Goal: Transaction & Acquisition: Purchase product/service

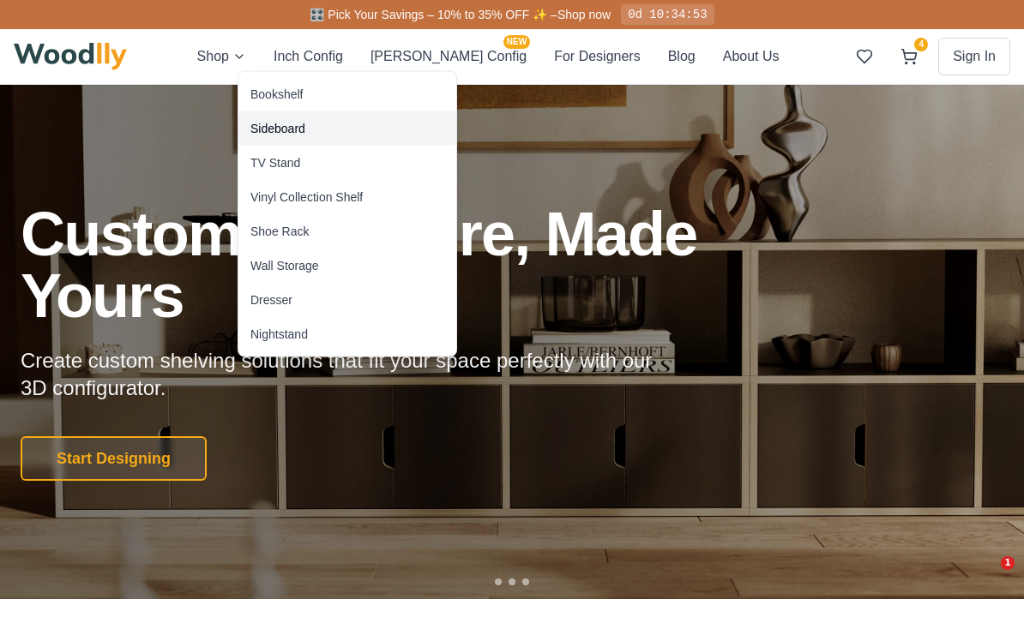
click at [261, 127] on div "Sideboard" at bounding box center [277, 128] width 55 height 17
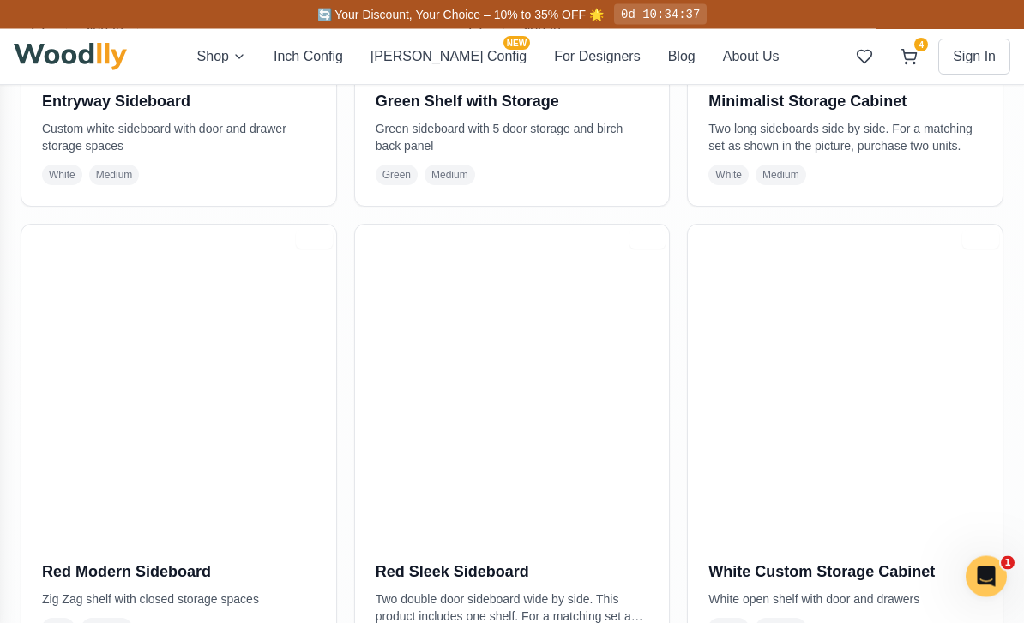
scroll to position [1672, 0]
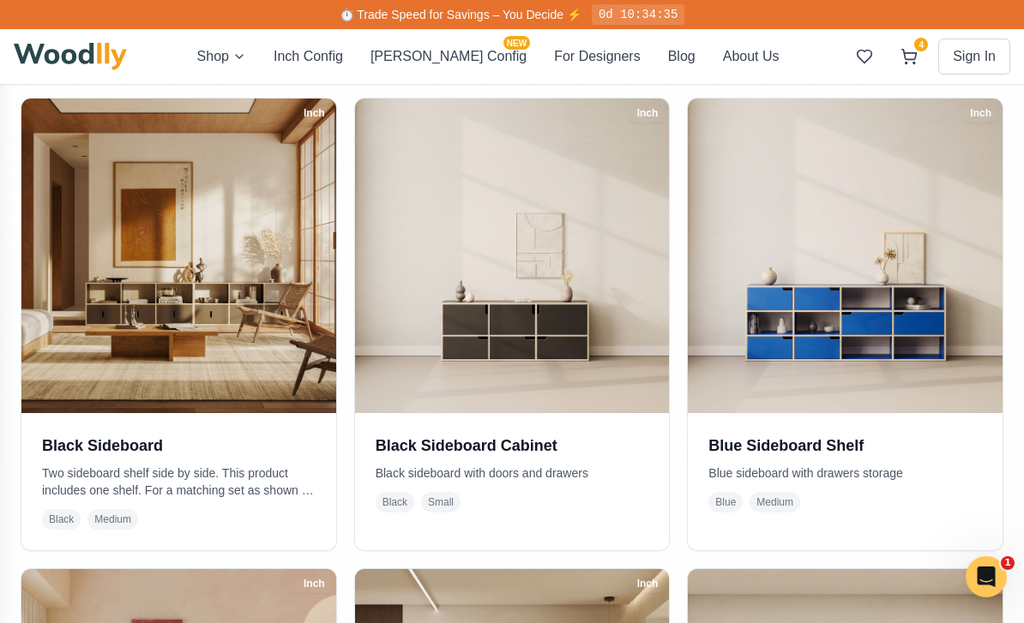
click at [52, 272] on img at bounding box center [178, 256] width 315 height 315
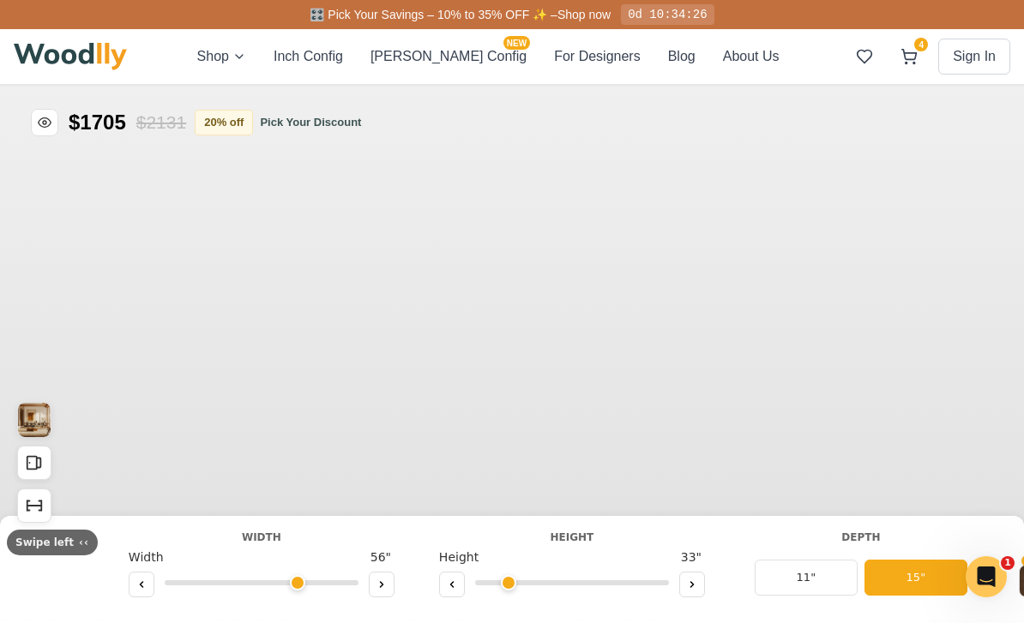
type input "56"
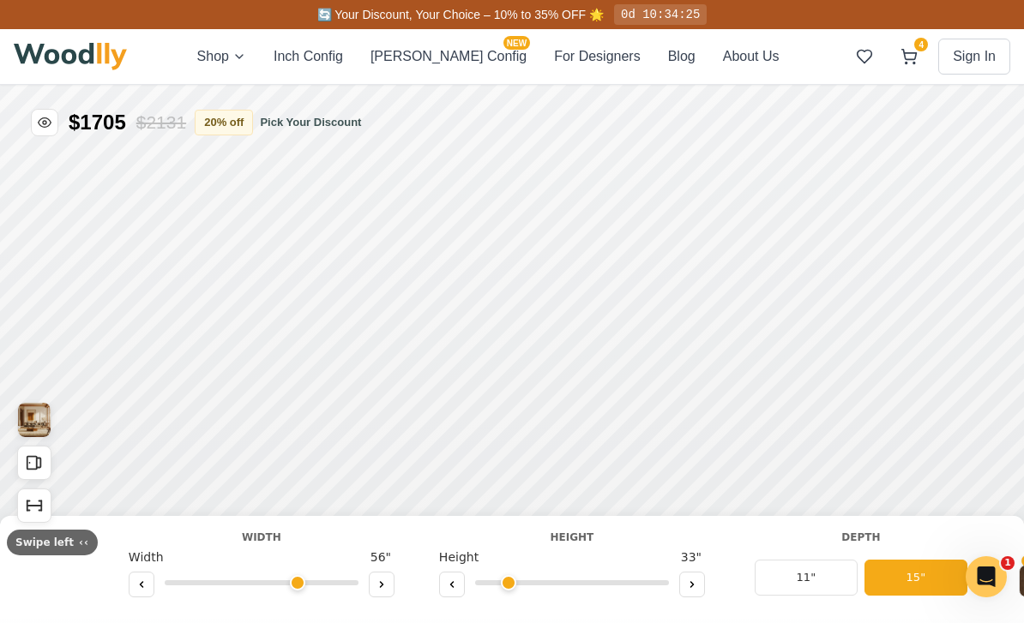
click at [28, 422] on img "View Gallery" at bounding box center [34, 420] width 33 height 34
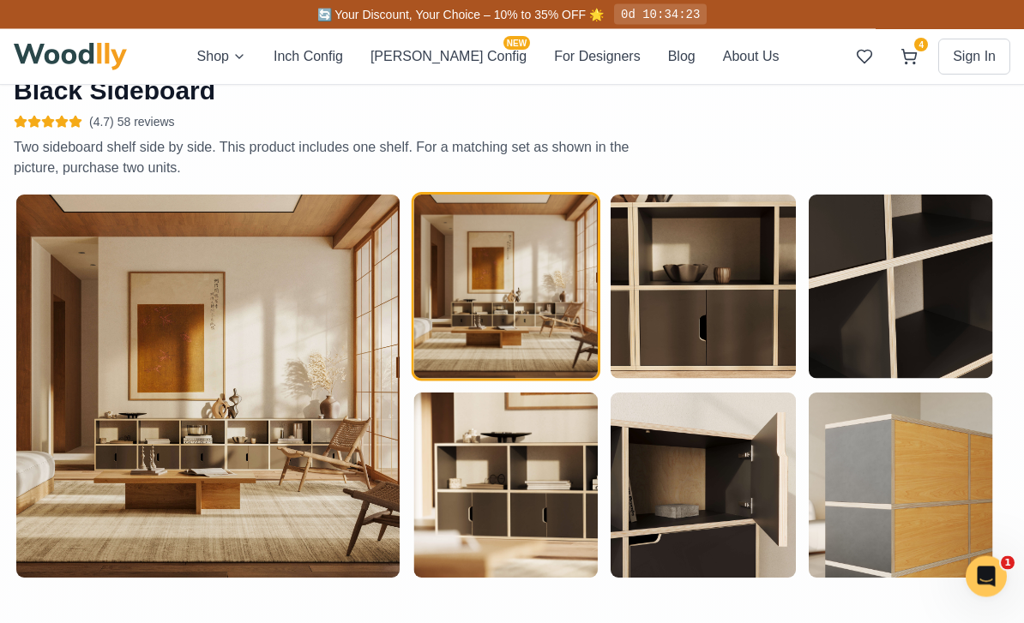
scroll to position [666, 0]
click at [63, 315] on img at bounding box center [207, 386] width 383 height 383
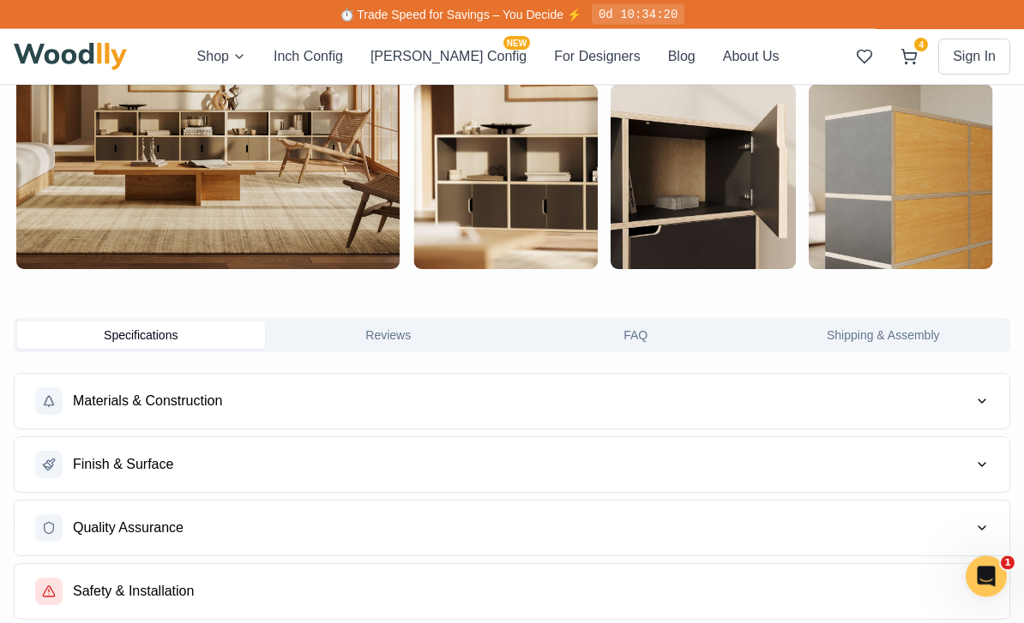
scroll to position [975, 0]
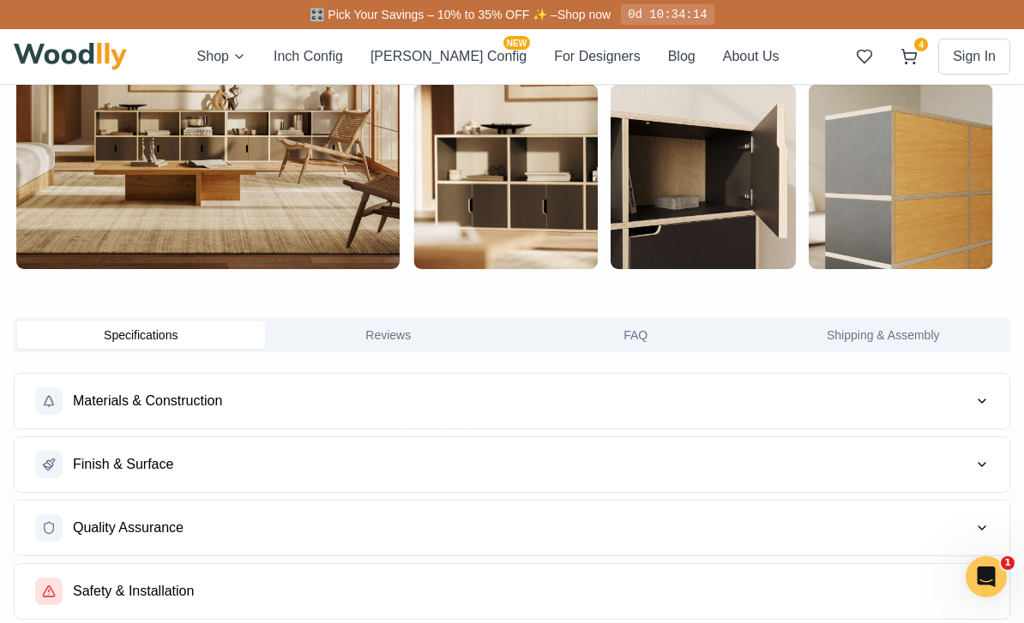
click at [77, 469] on span "Finish & Surface" at bounding box center [123, 464] width 100 height 21
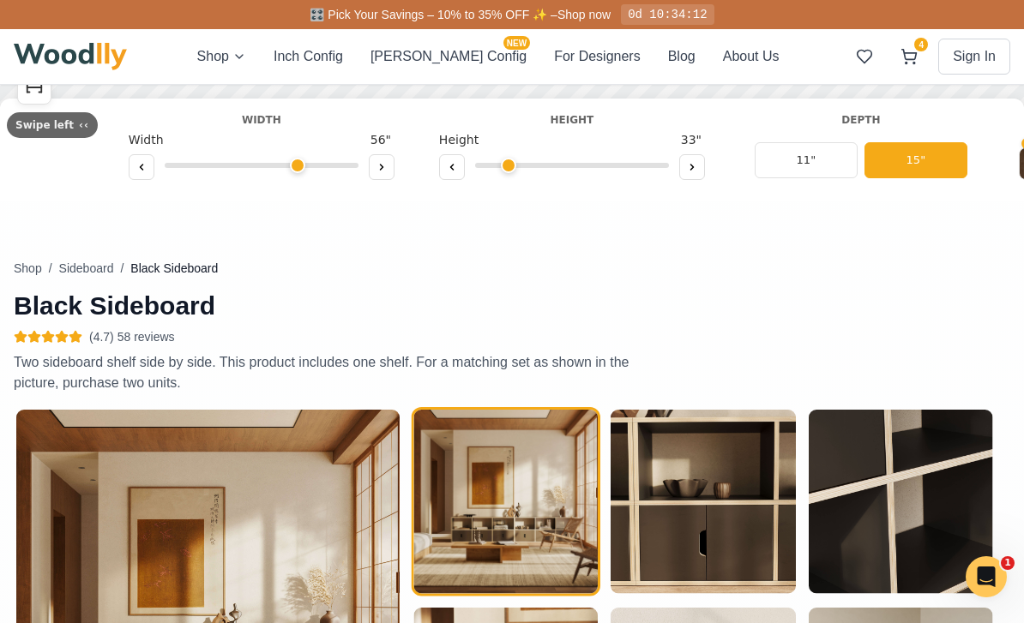
scroll to position [0, 0]
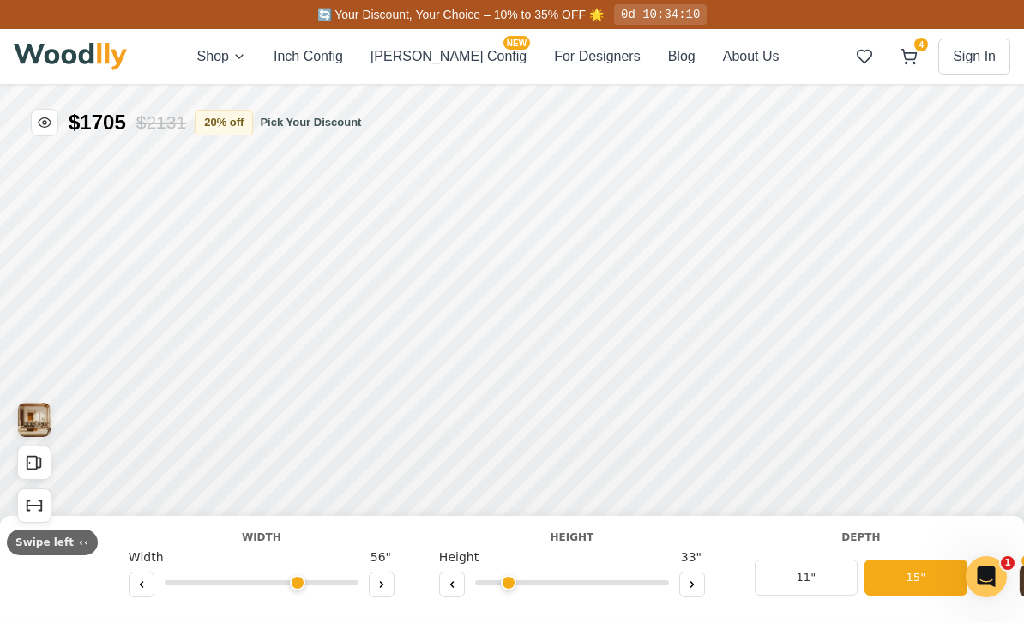
click at [447, 580] on icon at bounding box center [452, 585] width 10 height 10
click at [695, 573] on button at bounding box center [692, 585] width 26 height 26
type input "2"
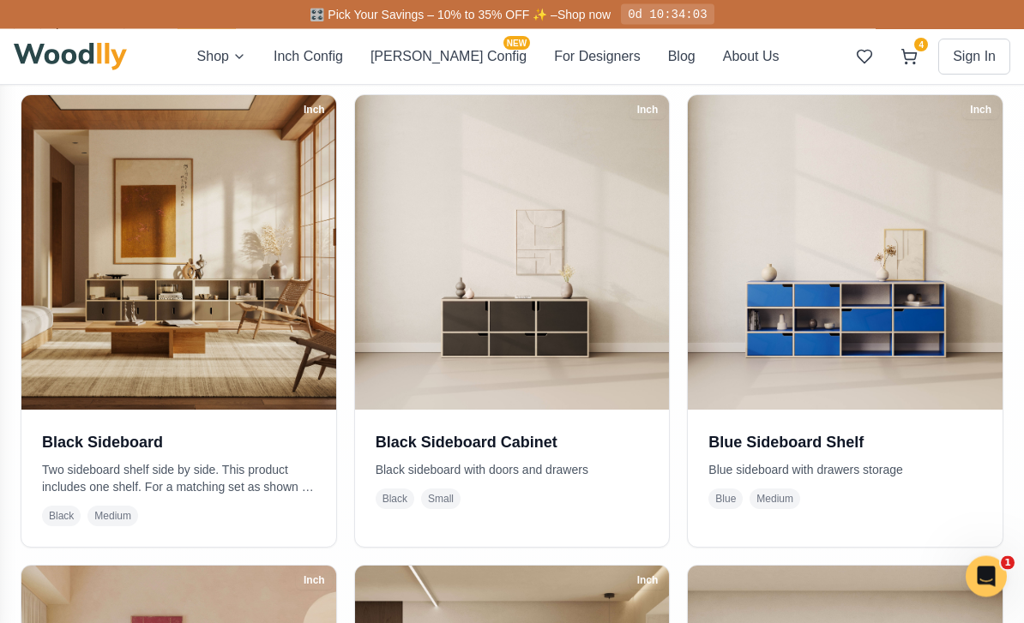
scroll to position [372, 0]
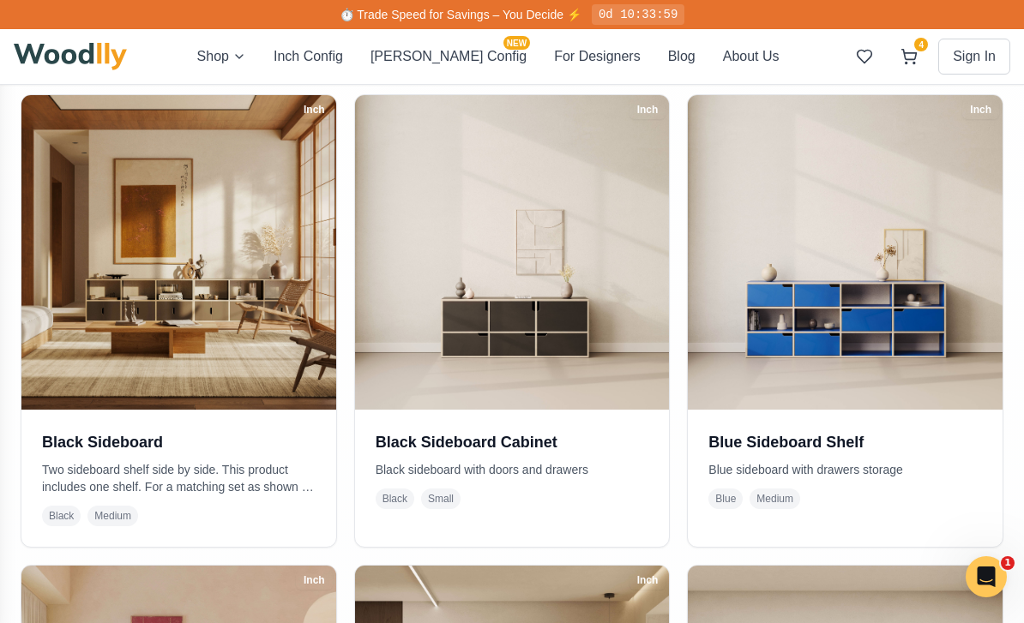
click at [63, 284] on img at bounding box center [178, 252] width 315 height 315
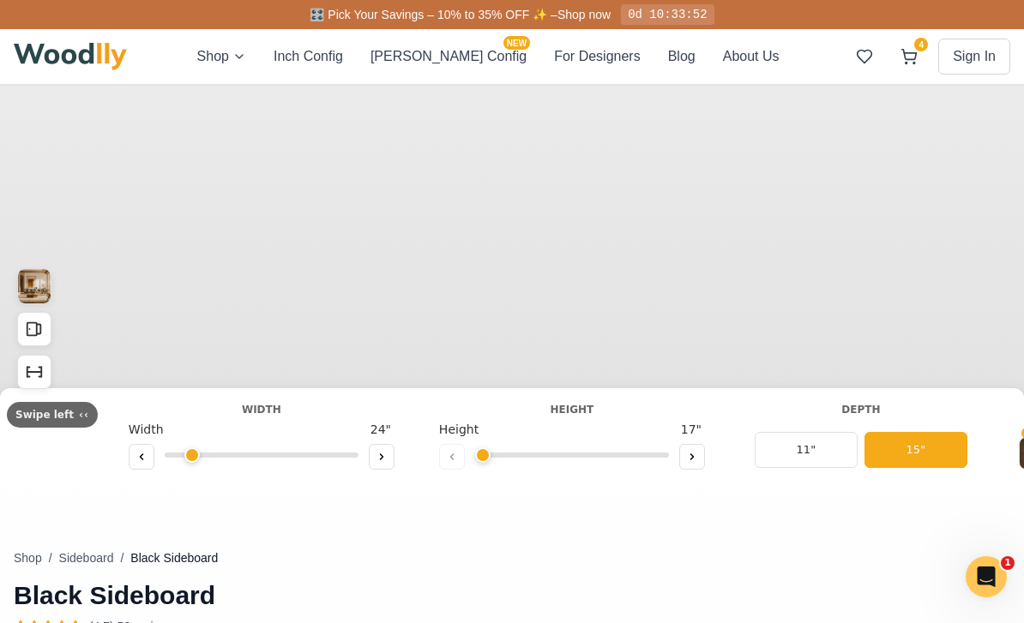
scroll to position [201, 0]
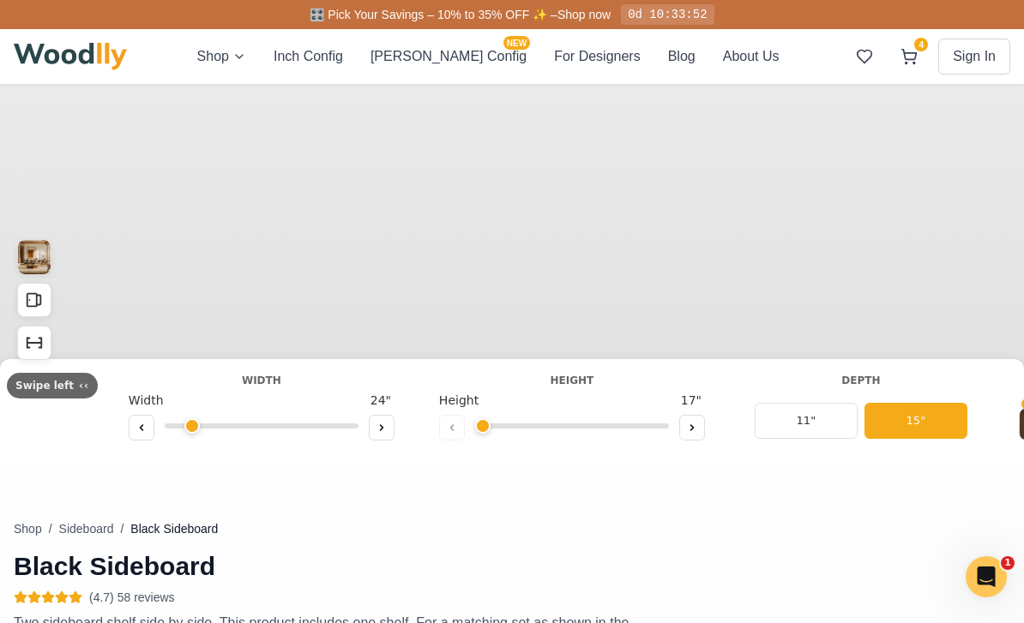
type input "56"
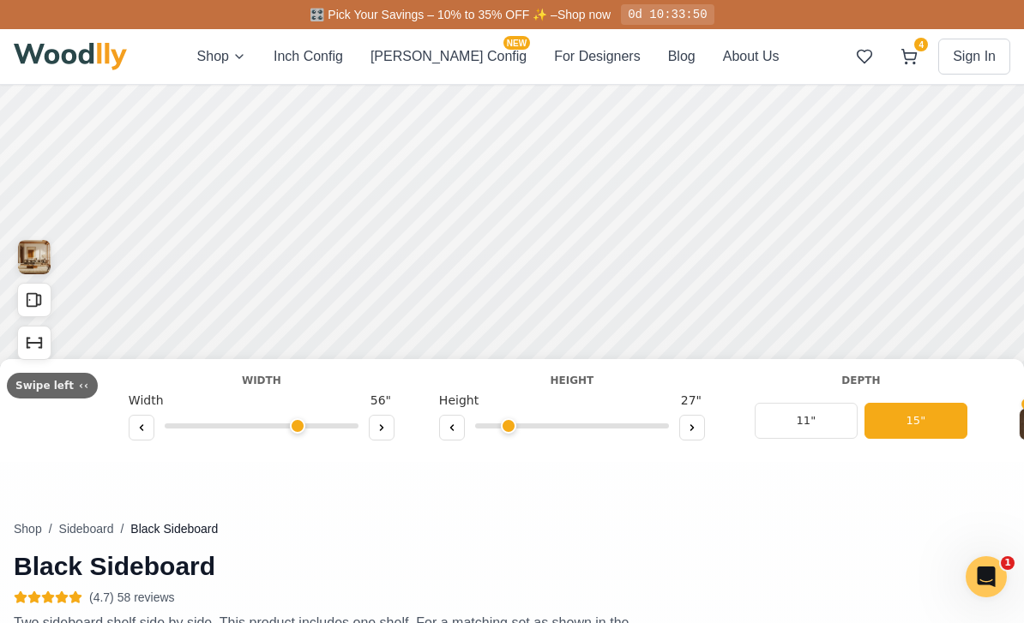
click at [439, 426] on button at bounding box center [452, 428] width 26 height 26
click at [691, 427] on button at bounding box center [692, 428] width 26 height 26
type input "2"
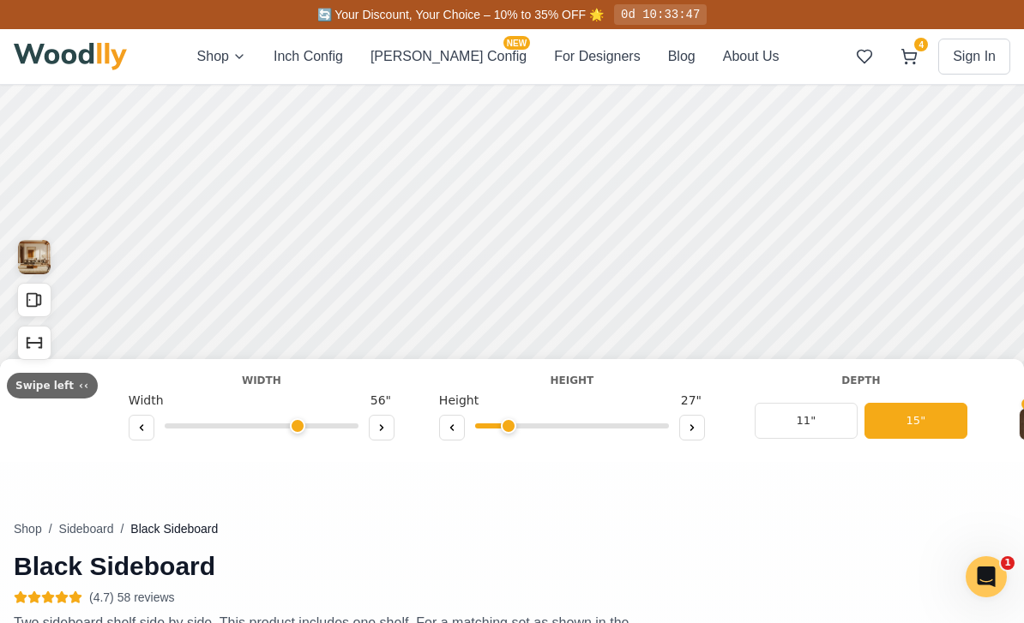
click at [27, 257] on img "View Gallery" at bounding box center [34, 257] width 33 height 34
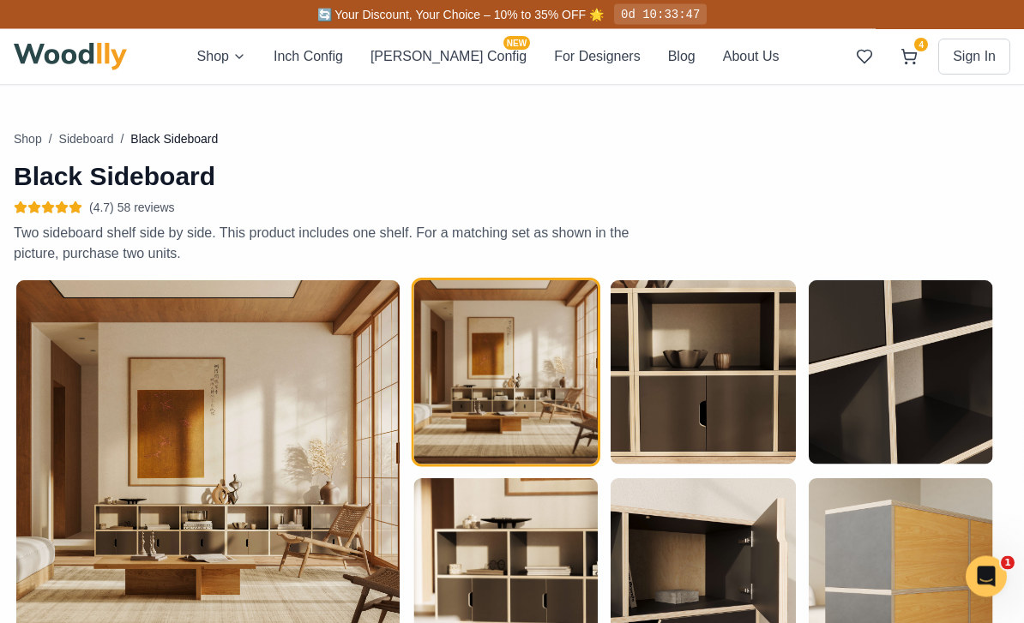
scroll to position [623, 0]
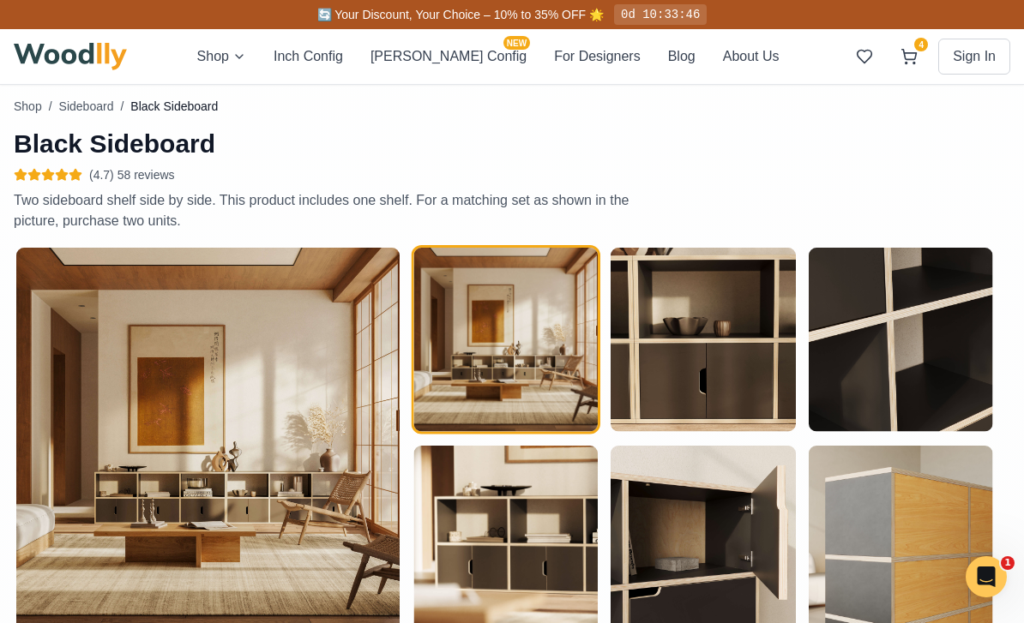
click at [103, 429] on img at bounding box center [207, 439] width 383 height 383
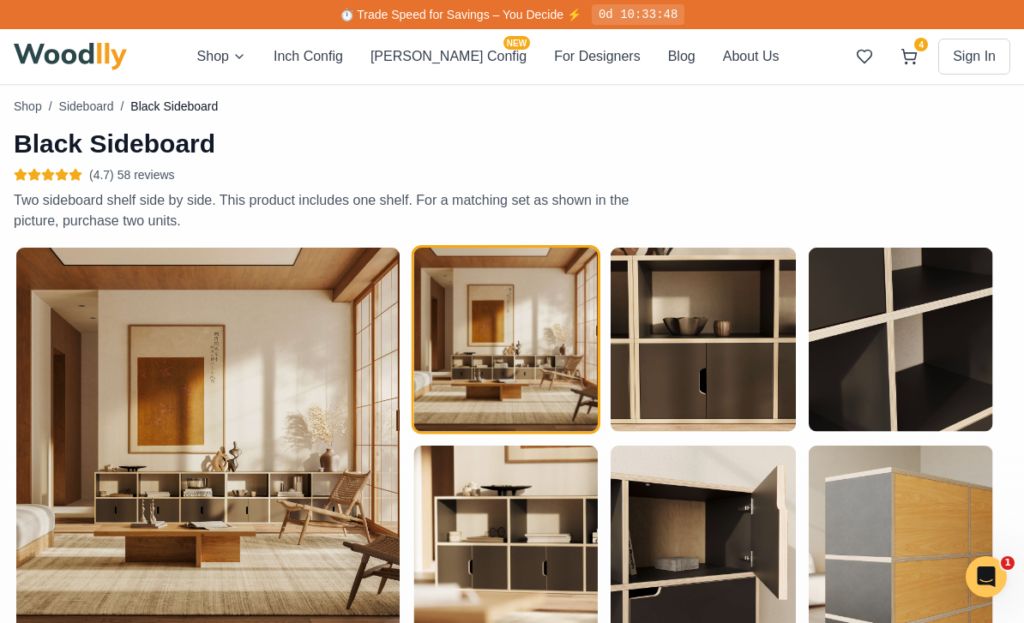
click at [156, 416] on img at bounding box center [207, 439] width 383 height 383
click at [461, 538] on img "button" at bounding box center [505, 538] width 184 height 184
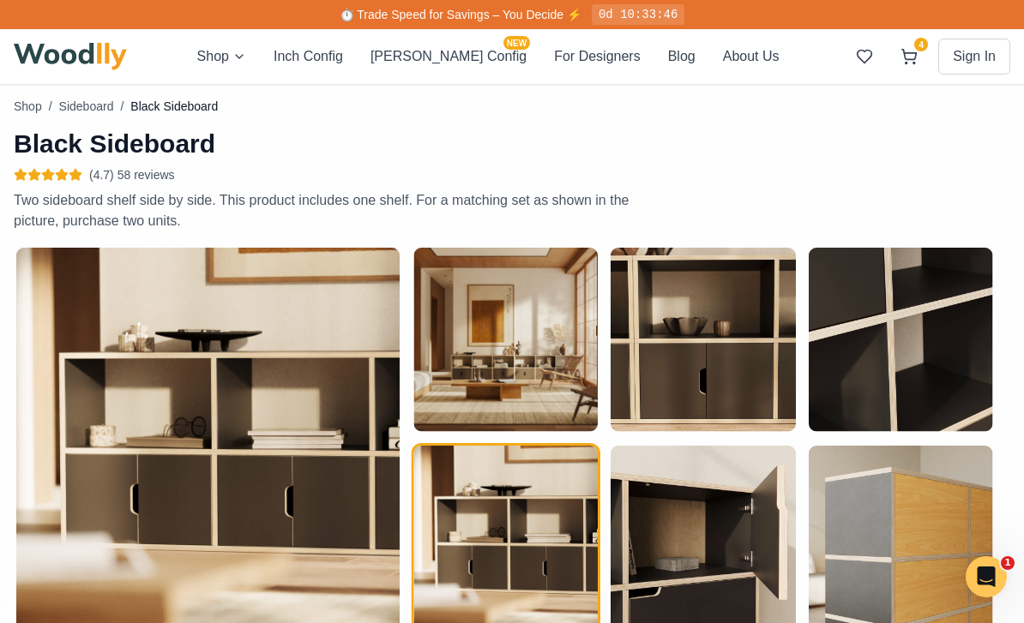
click at [119, 390] on img at bounding box center [207, 439] width 383 height 383
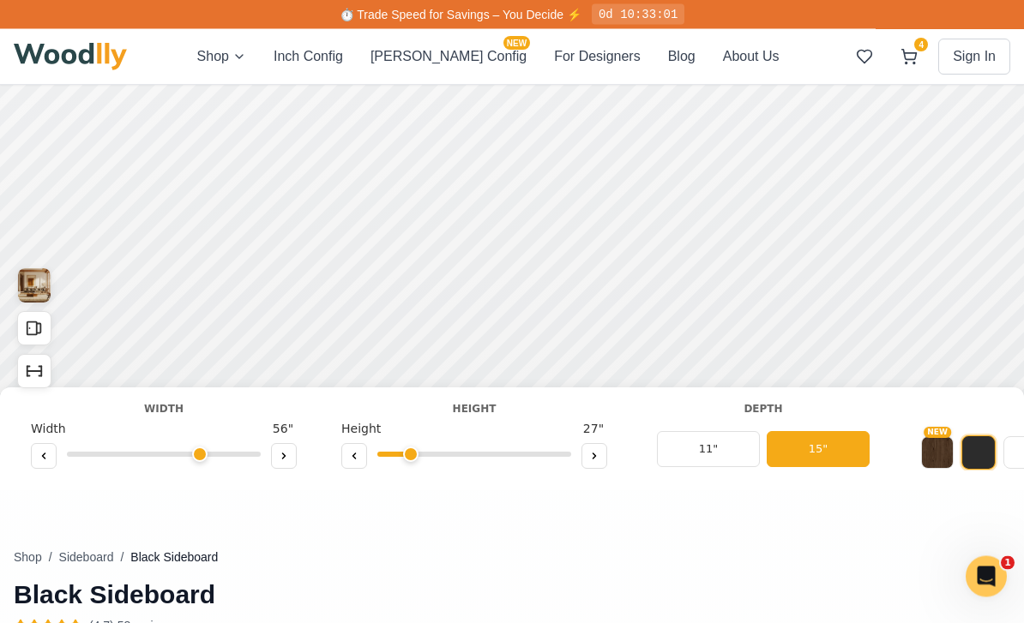
scroll to position [172, 0]
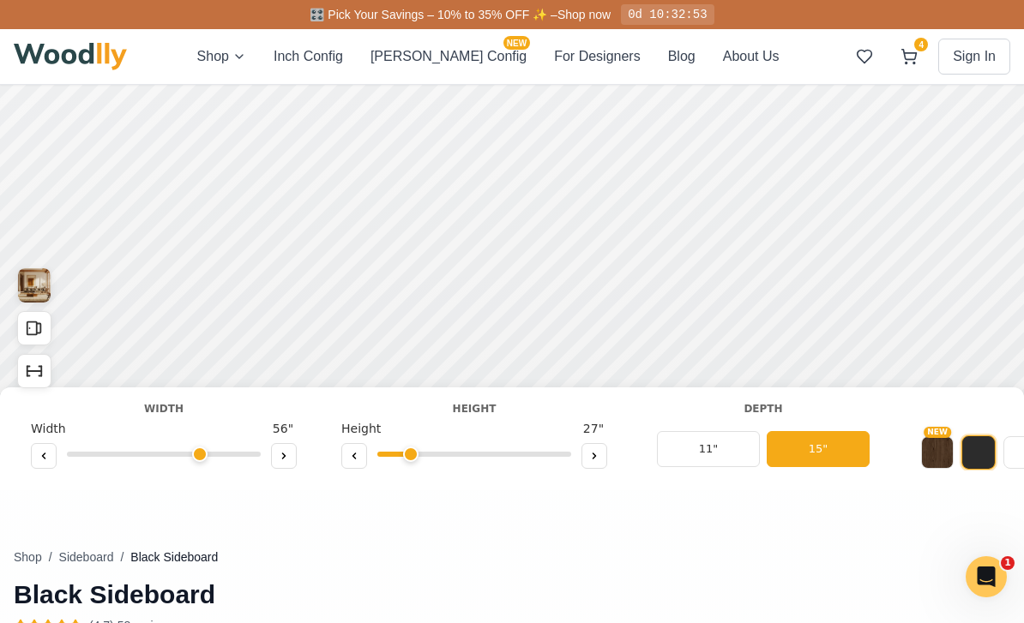
click at [275, 466] on button at bounding box center [284, 456] width 26 height 26
click at [295, 461] on button at bounding box center [284, 456] width 26 height 26
click at [285, 466] on button at bounding box center [284, 456] width 26 height 26
click at [288, 469] on div at bounding box center [164, 458] width 266 height 26
type input "72"
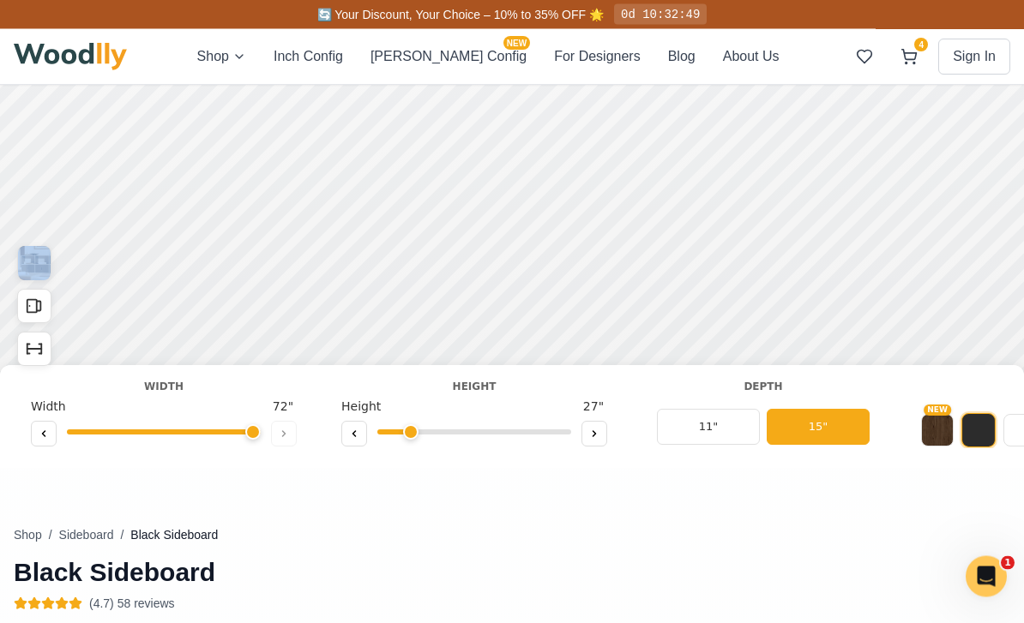
scroll to position [0, 0]
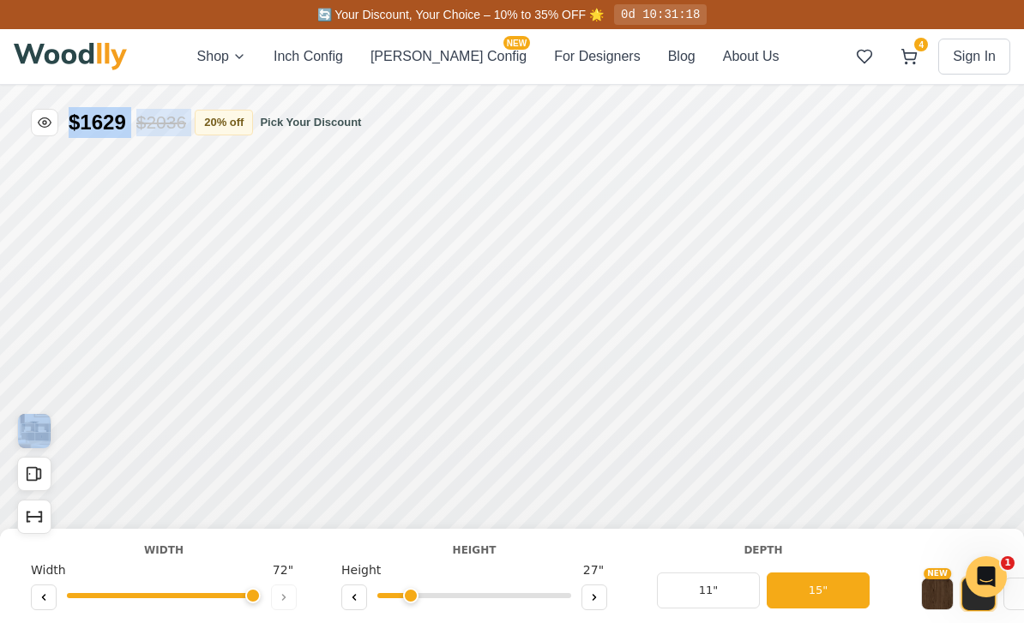
click at [364, 597] on button at bounding box center [354, 598] width 26 height 26
click at [585, 592] on button at bounding box center [594, 598] width 26 height 26
type input "2"
click at [710, 592] on button "11"" at bounding box center [708, 591] width 103 height 36
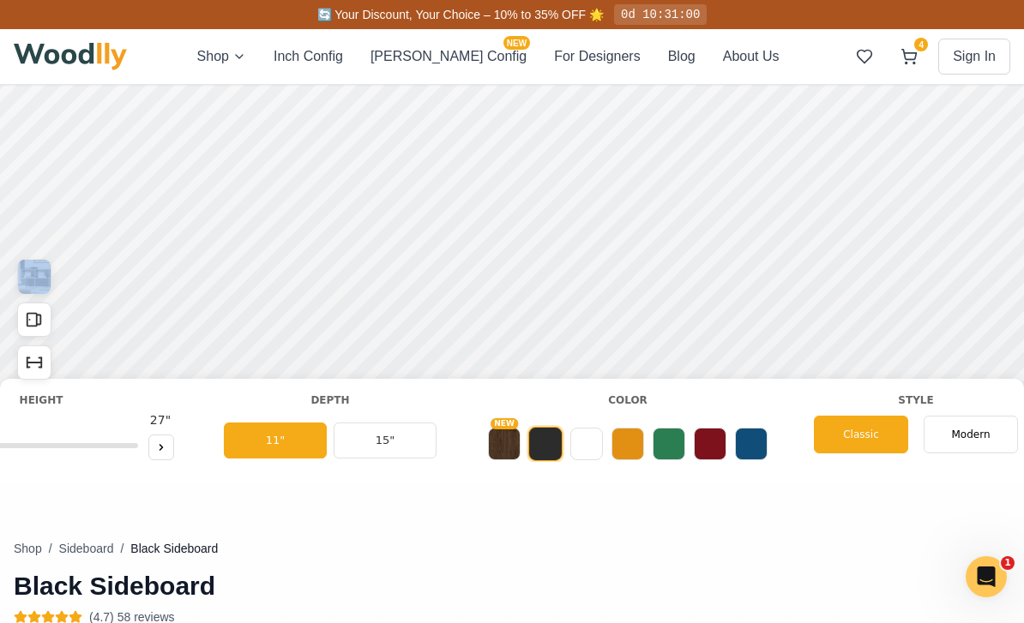
scroll to position [0, 423]
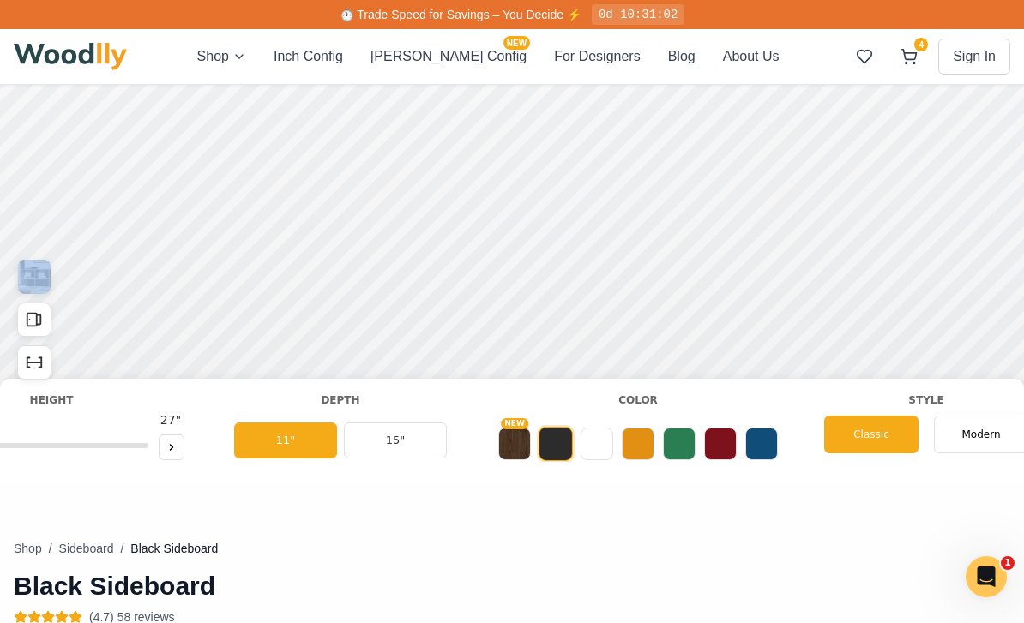
click at [769, 436] on button at bounding box center [761, 444] width 33 height 33
click at [739, 434] on div "NEW" at bounding box center [637, 439] width 283 height 46
click at [682, 437] on button at bounding box center [679, 444] width 33 height 33
click at [645, 442] on button at bounding box center [638, 444] width 33 height 33
click at [590, 446] on button at bounding box center [596, 444] width 33 height 33
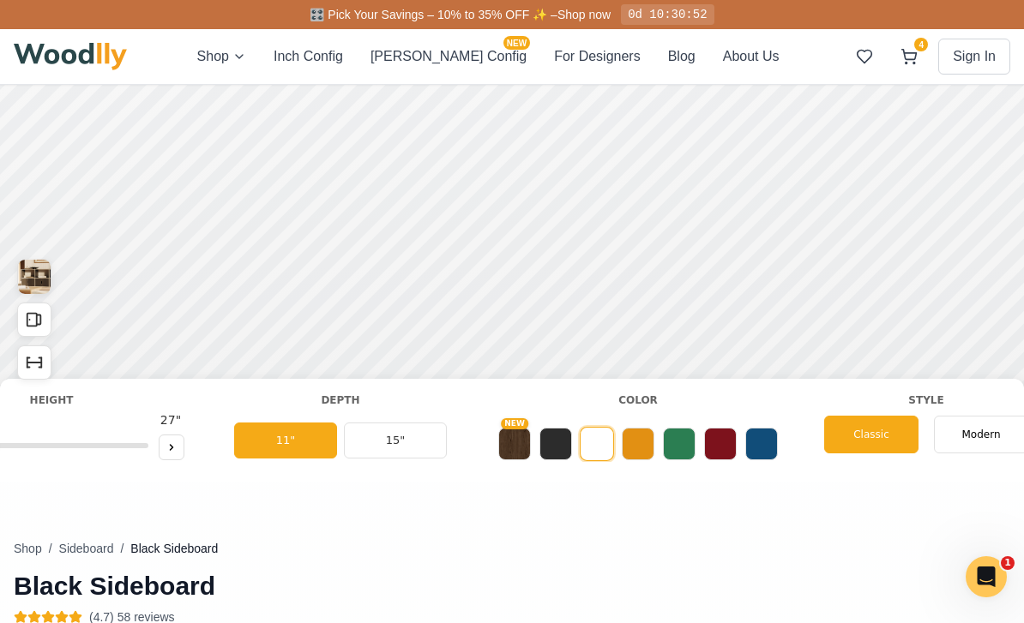
click at [567, 454] on button at bounding box center [555, 444] width 33 height 33
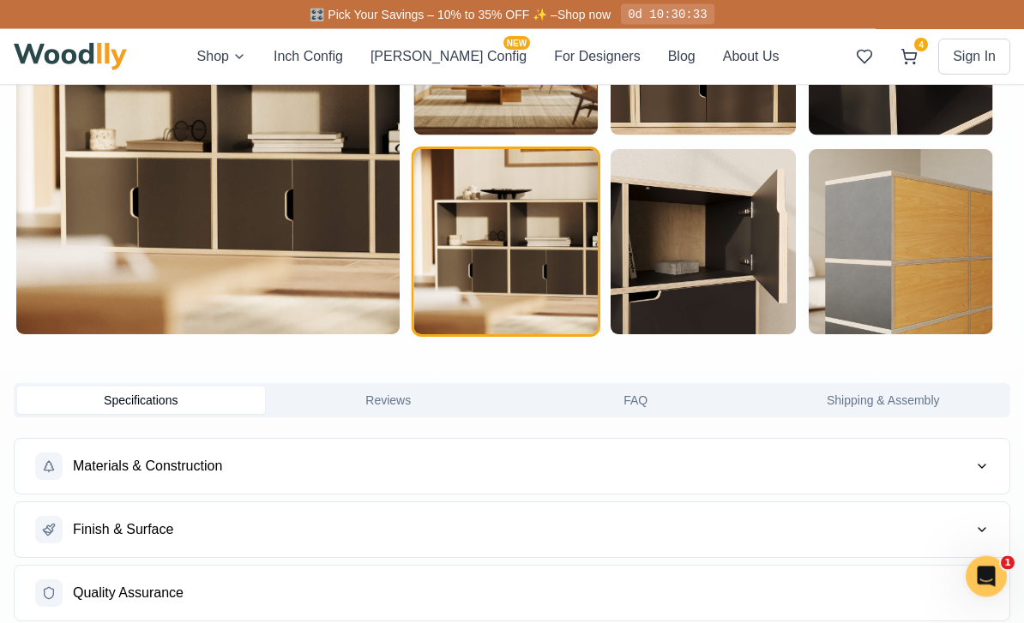
scroll to position [919, 0]
click at [924, 236] on img "button" at bounding box center [900, 241] width 184 height 184
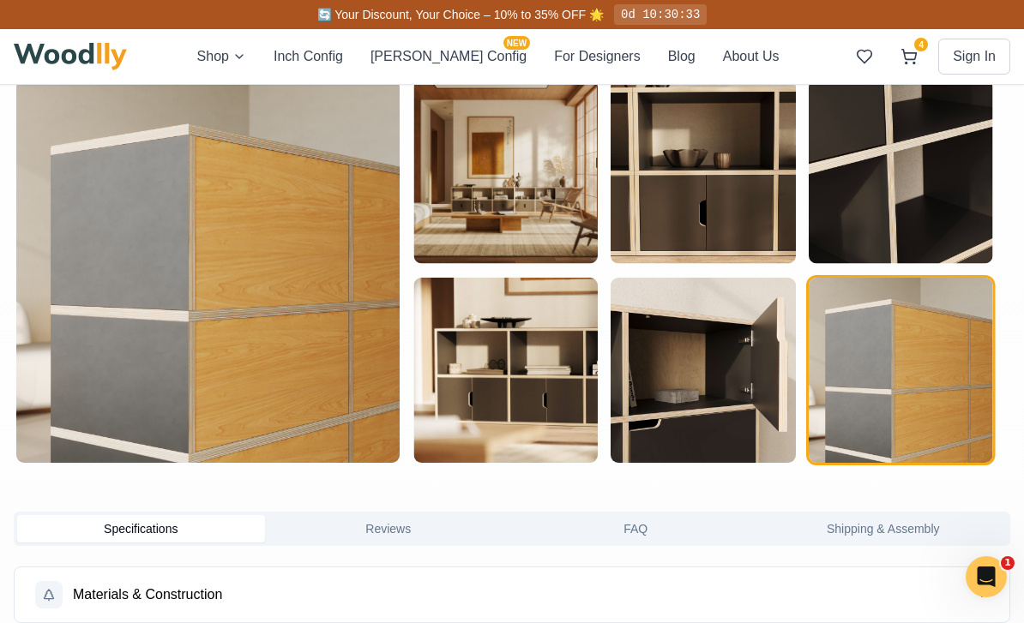
scroll to position [761, 0]
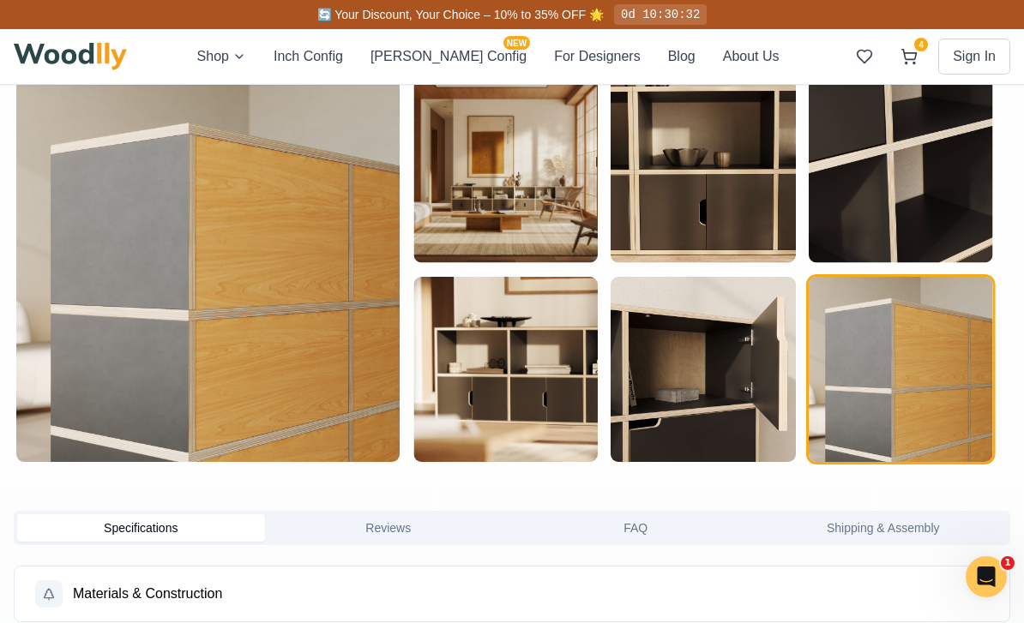
click at [532, 198] on img "button" at bounding box center [505, 171] width 184 height 184
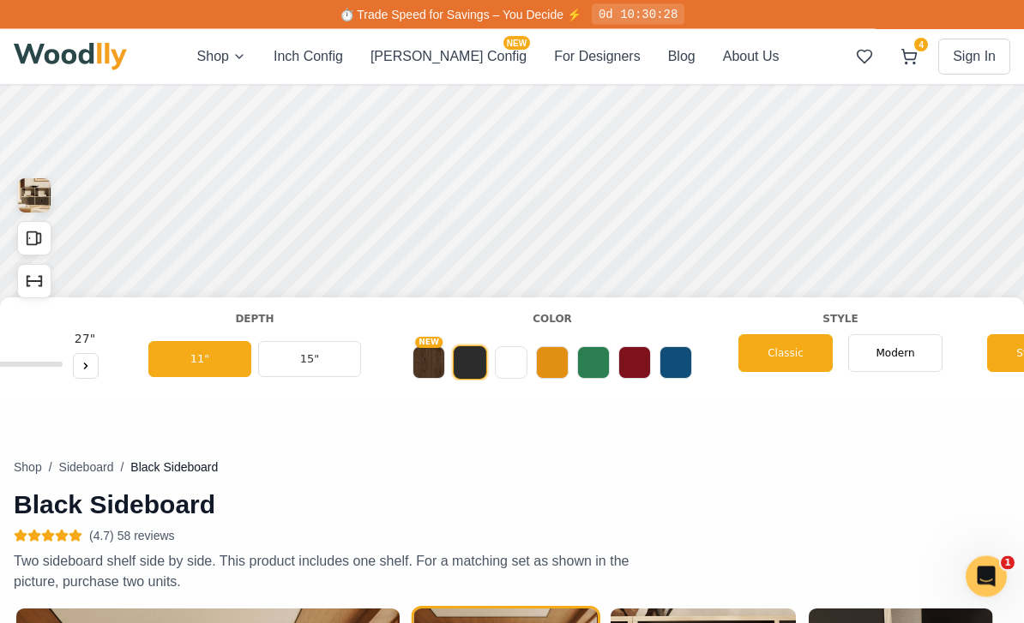
scroll to position [259, 0]
click at [915, 351] on div "Modern" at bounding box center [895, 353] width 94 height 38
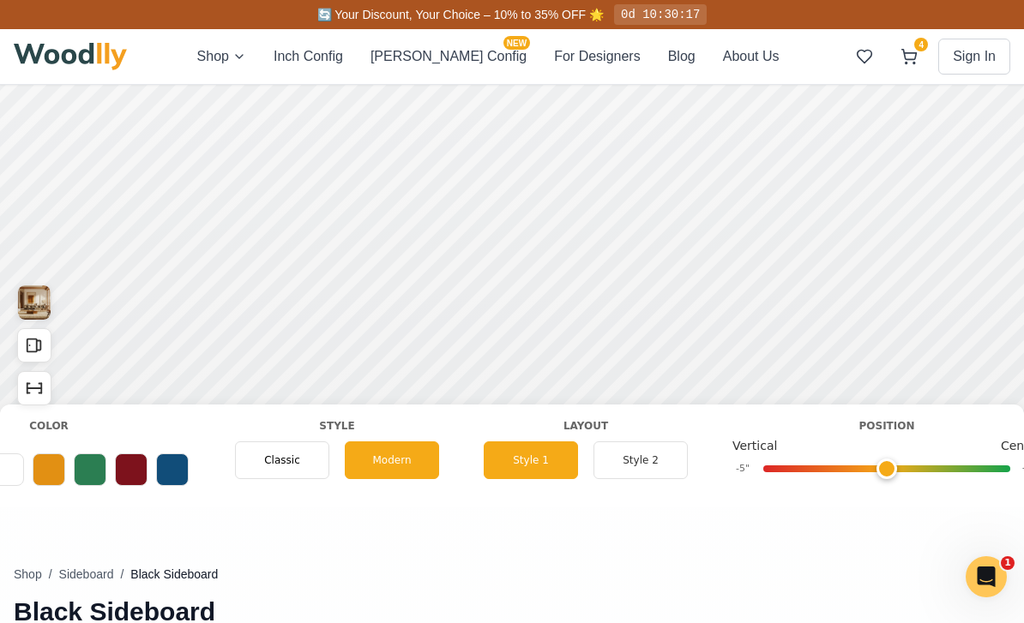
scroll to position [0, 1012]
type input "0"
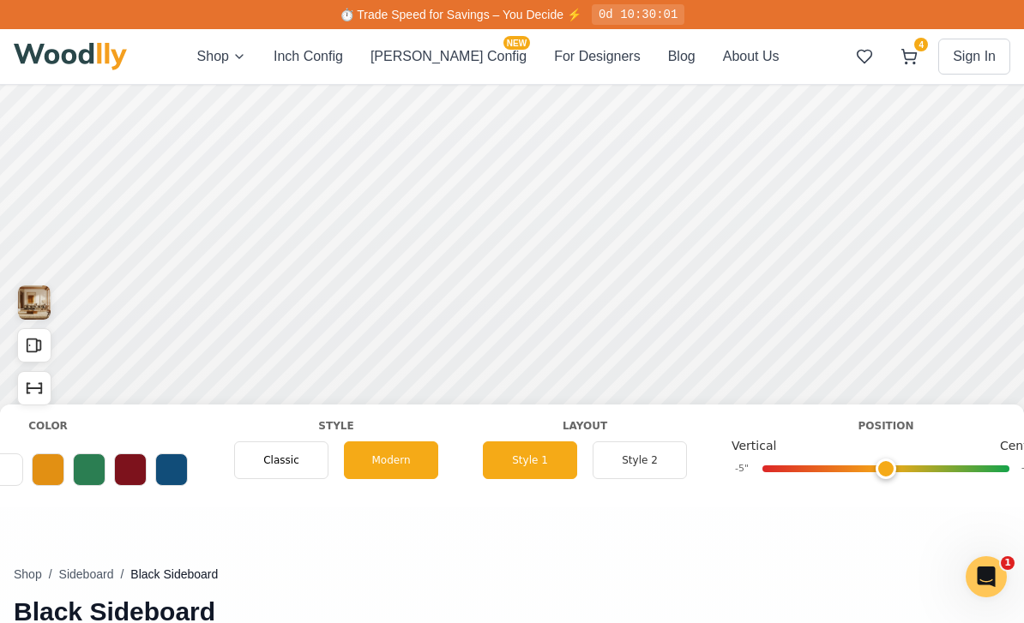
click at [633, 477] on button "Style 2" at bounding box center [639, 461] width 94 height 38
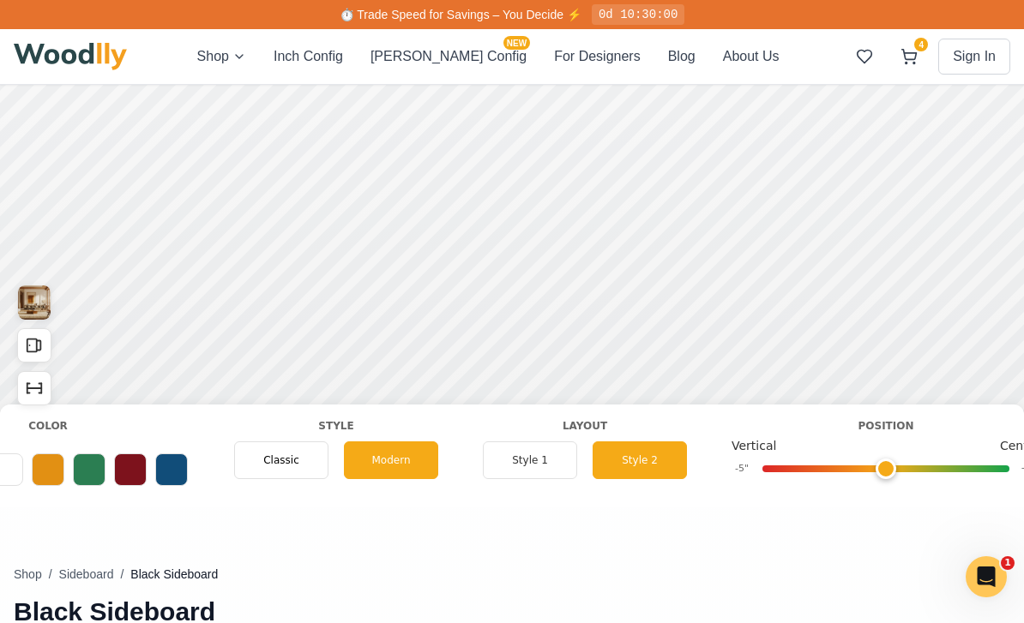
click at [508, 452] on button "Style 1" at bounding box center [530, 461] width 94 height 38
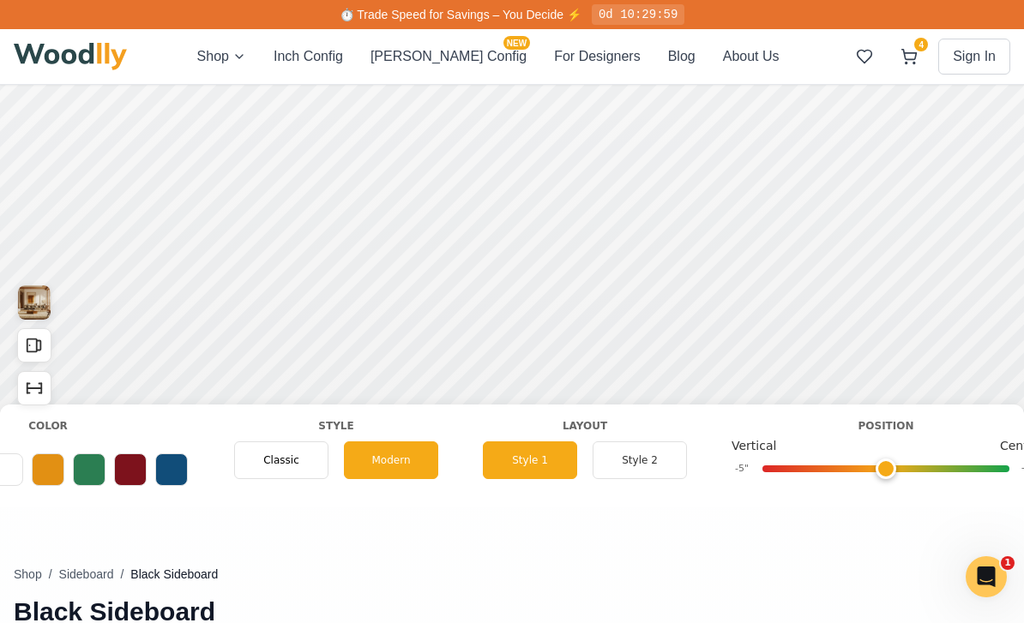
click at [627, 454] on button "Style 2" at bounding box center [639, 461] width 94 height 38
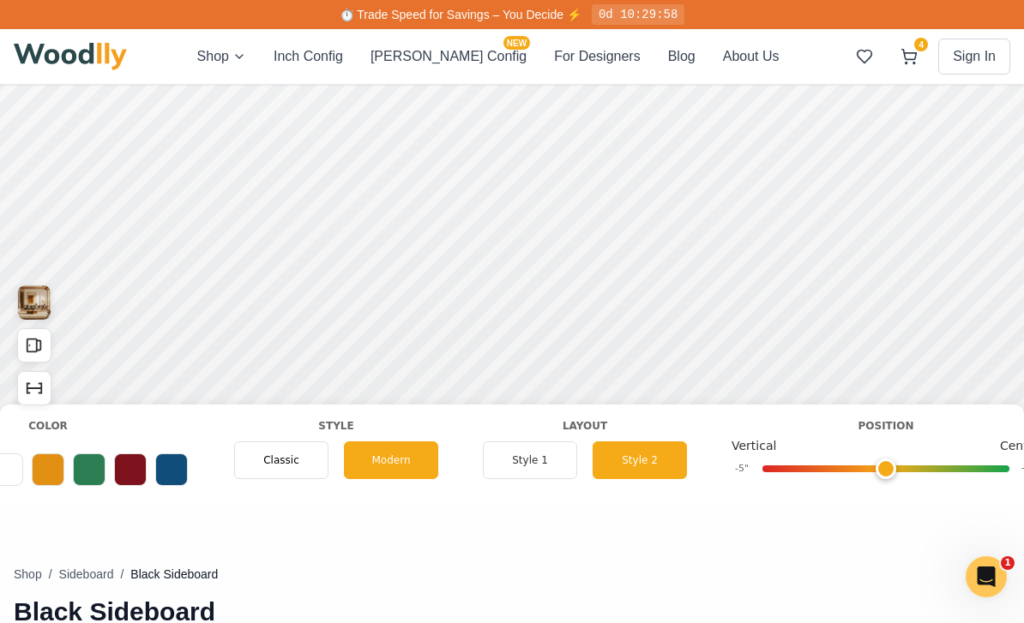
click at [508, 467] on button "Style 1" at bounding box center [530, 461] width 94 height 38
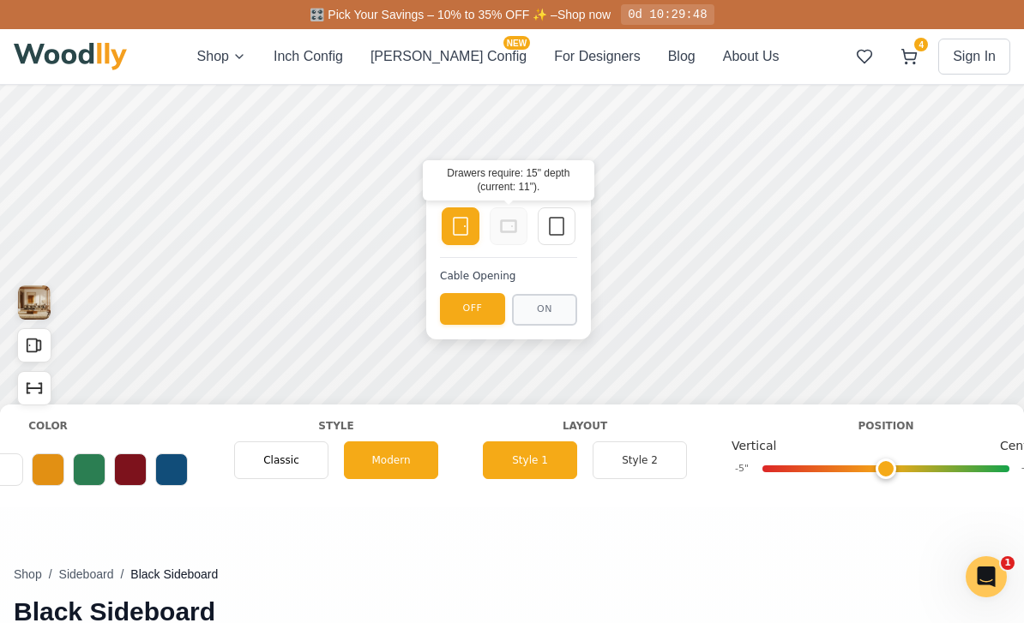
click at [510, 230] on icon at bounding box center [508, 226] width 21 height 21
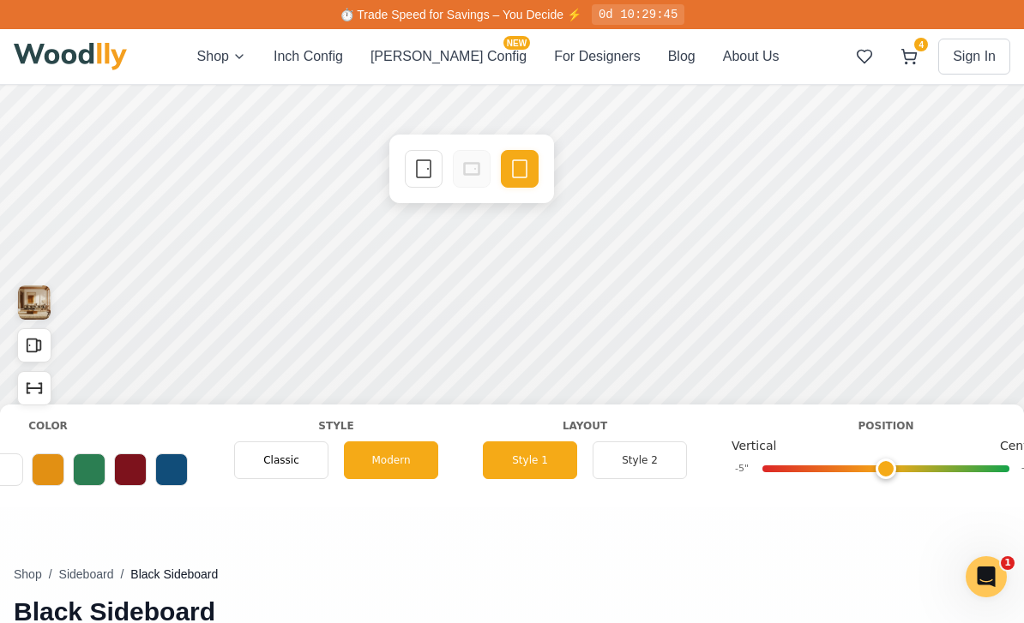
click at [420, 178] on icon at bounding box center [423, 169] width 21 height 21
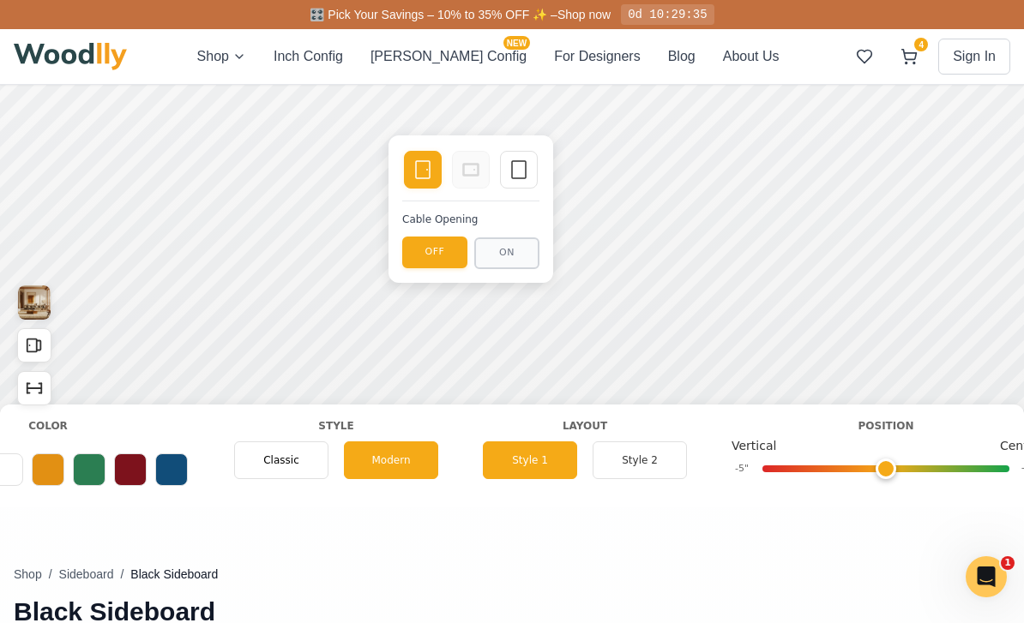
click at [530, 177] on div "Empty Space" at bounding box center [519, 170] width 38 height 38
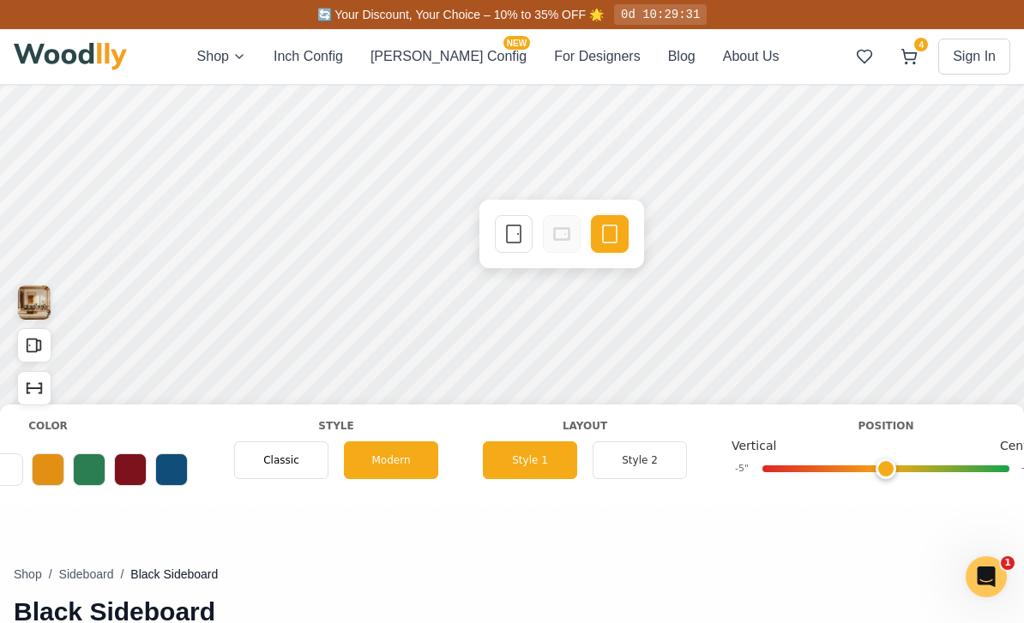
click at [513, 237] on icon at bounding box center [513, 234] width 21 height 21
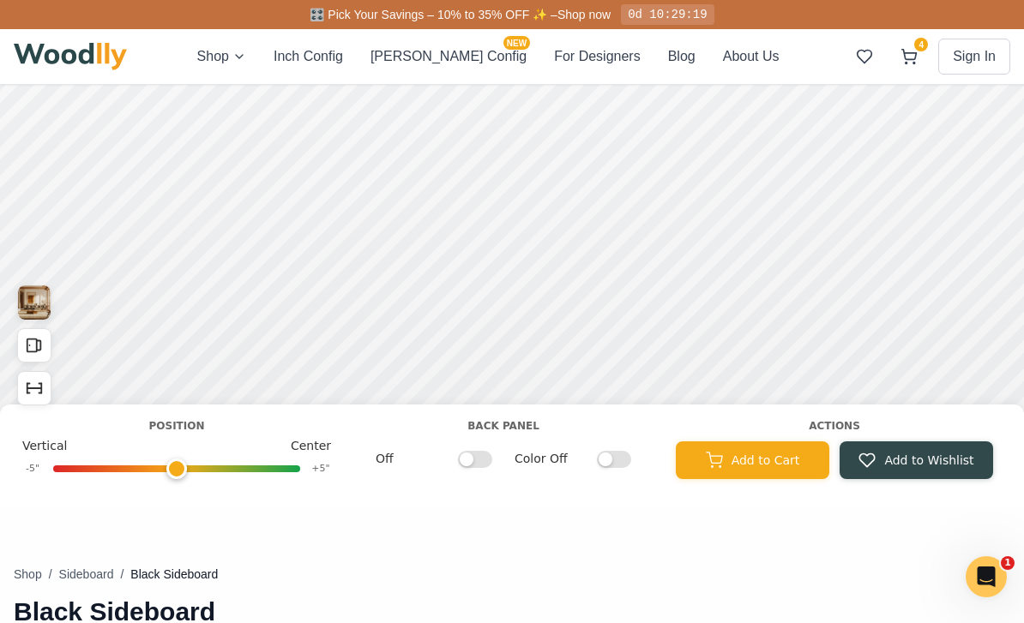
scroll to position [0, 1721]
click at [619, 464] on input "Color Off" at bounding box center [614, 458] width 34 height 17
checkbox input "true"
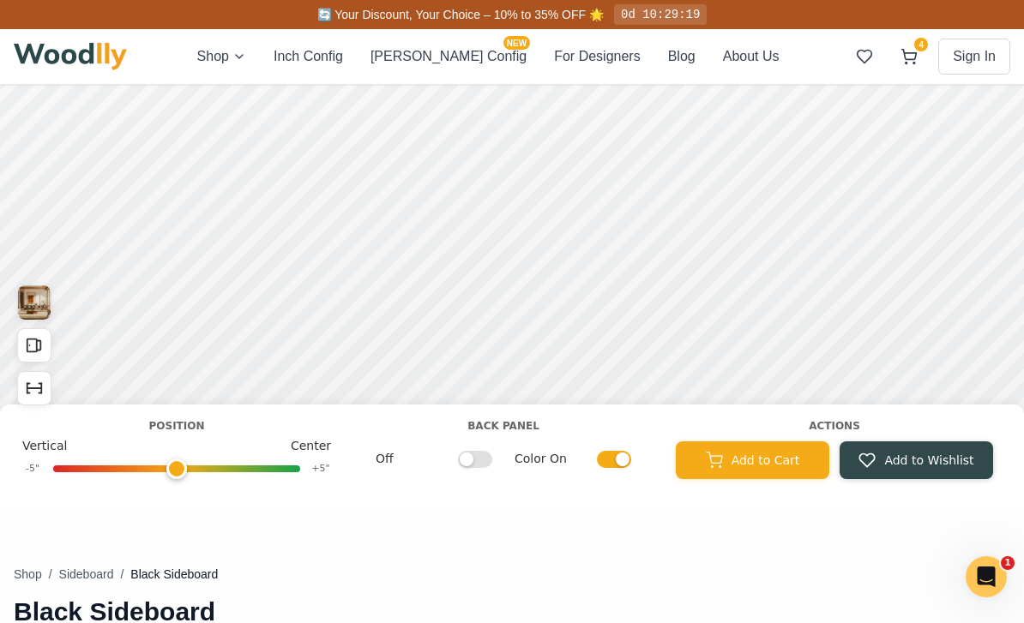
click at [467, 466] on input "Off" at bounding box center [475, 458] width 34 height 17
click at [472, 459] on input "On" at bounding box center [475, 458] width 34 height 17
checkbox input "false"
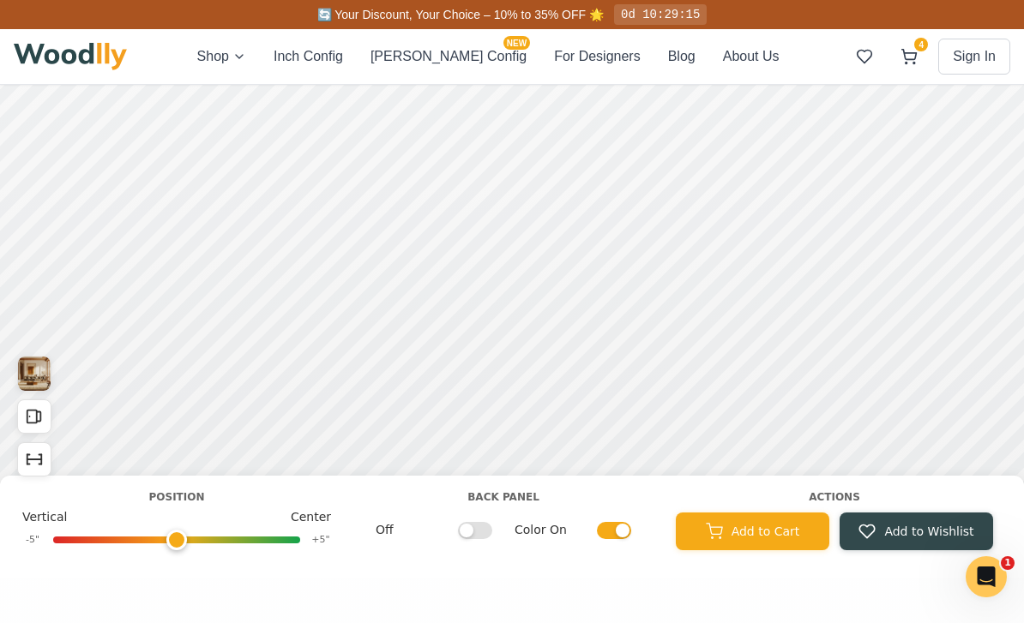
scroll to position [0, 0]
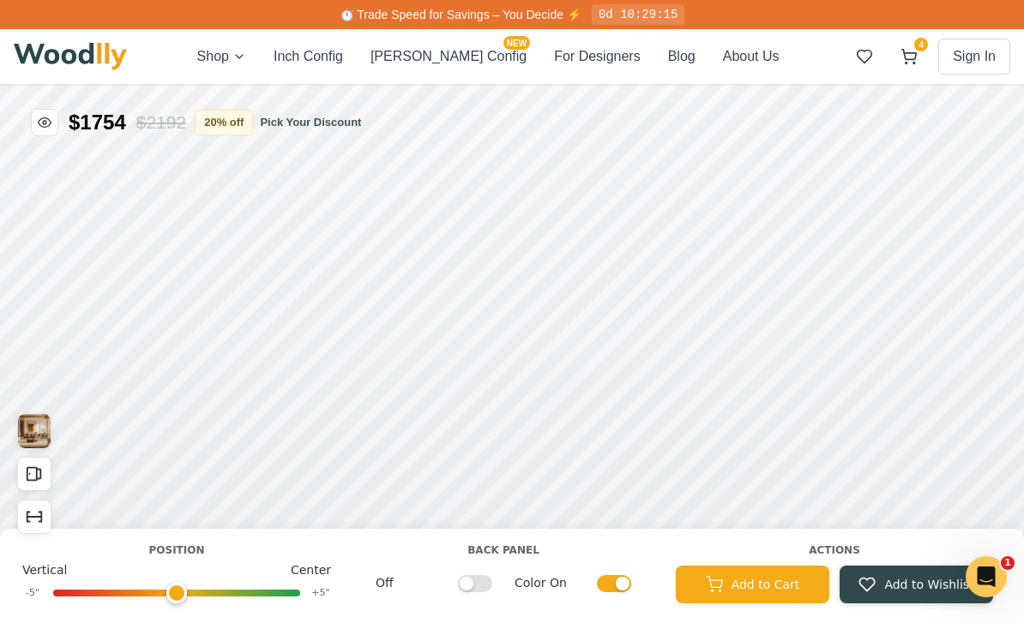
click at [782, 579] on button "Add to Cart" at bounding box center [752, 585] width 153 height 38
click at [904, 55] on icon at bounding box center [908, 56] width 17 height 17
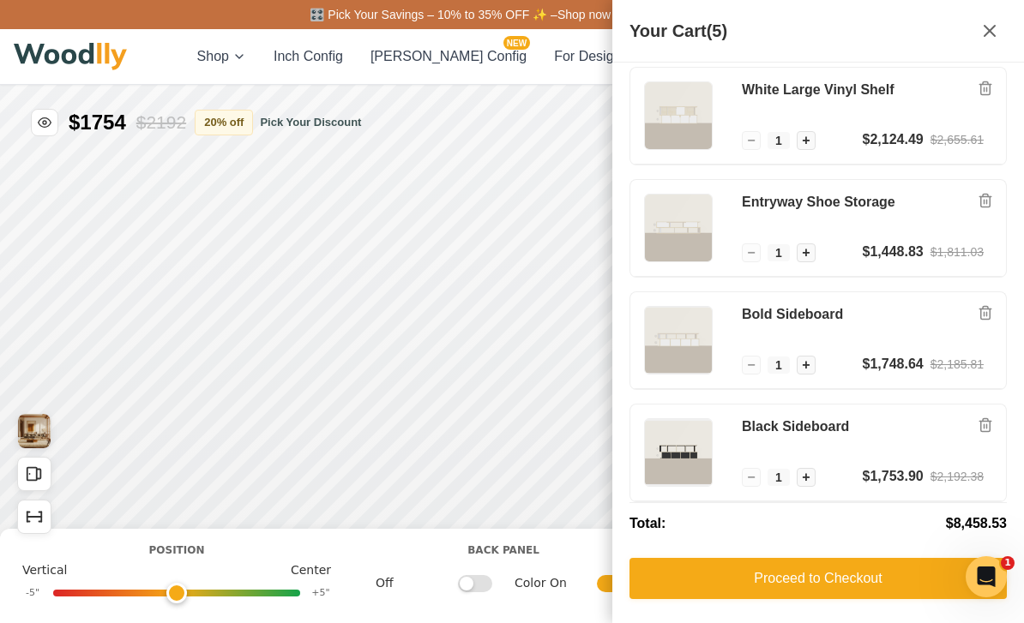
scroll to position [125, 0]
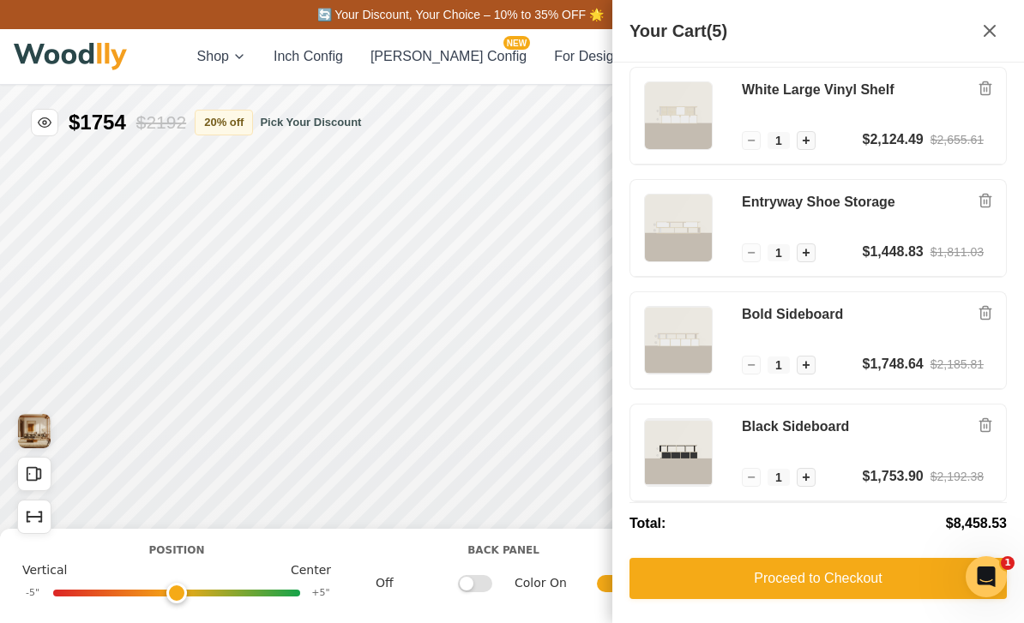
click at [819, 309] on h3 "Bold Sideboard" at bounding box center [863, 315] width 242 height 18
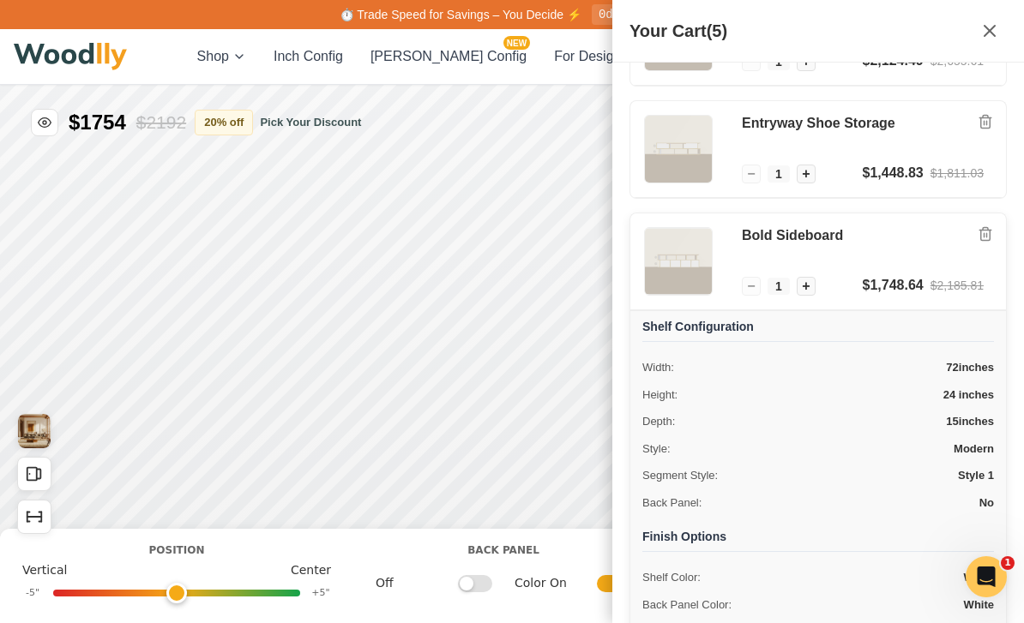
scroll to position [207, 0]
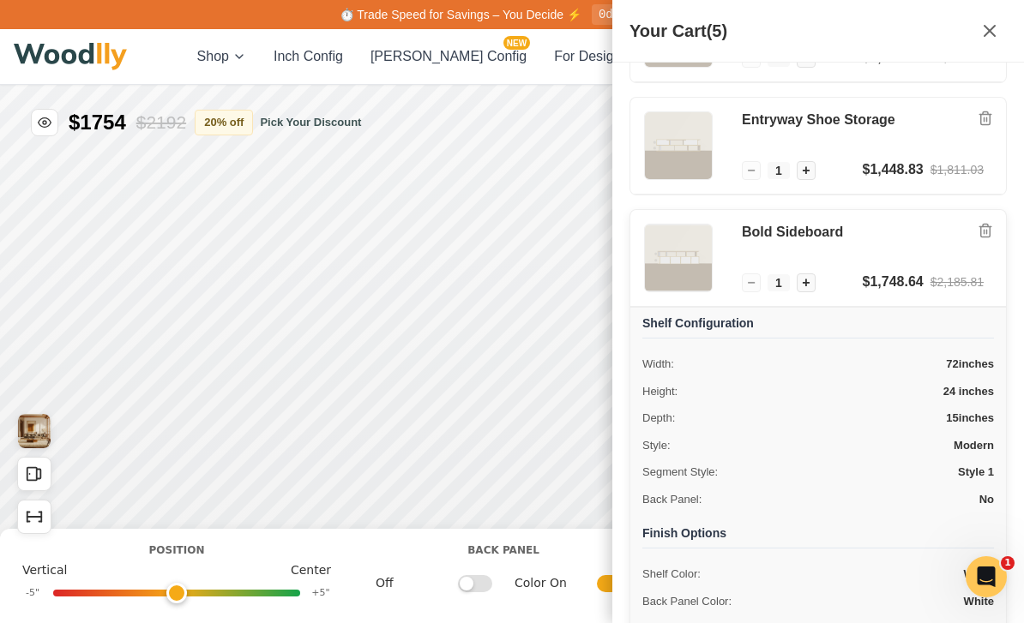
click at [669, 263] on img at bounding box center [678, 258] width 67 height 67
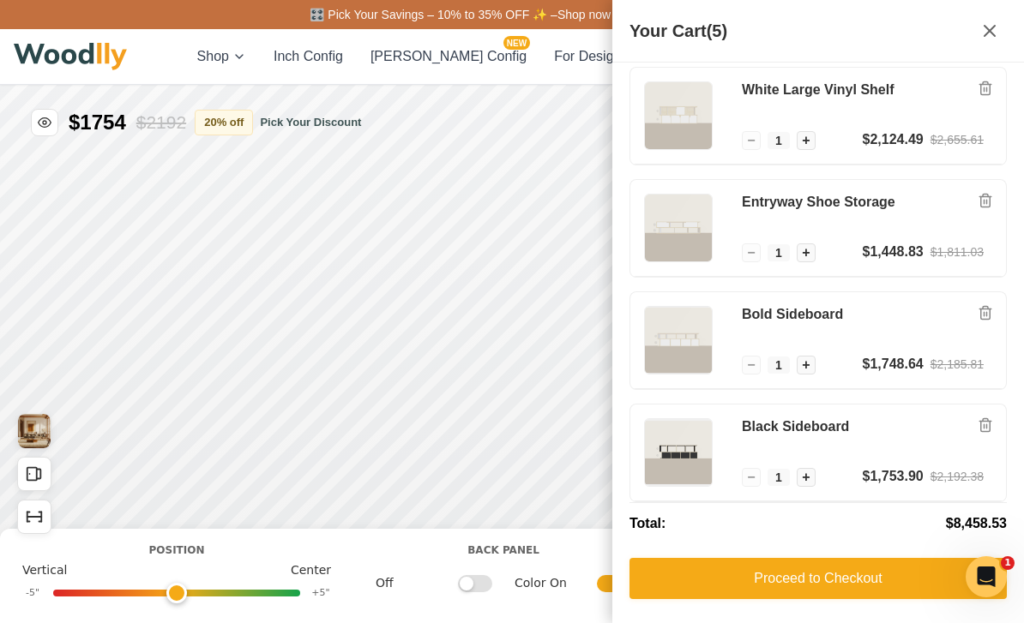
click at [830, 198] on h3 "Entryway Shoe Storage" at bounding box center [863, 203] width 242 height 18
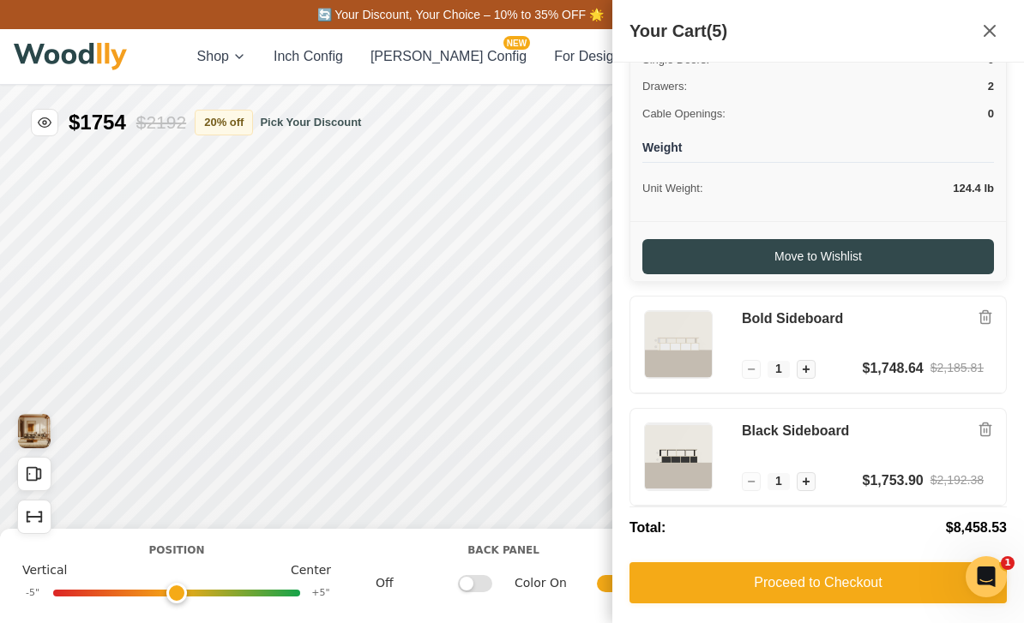
scroll to position [737, 0]
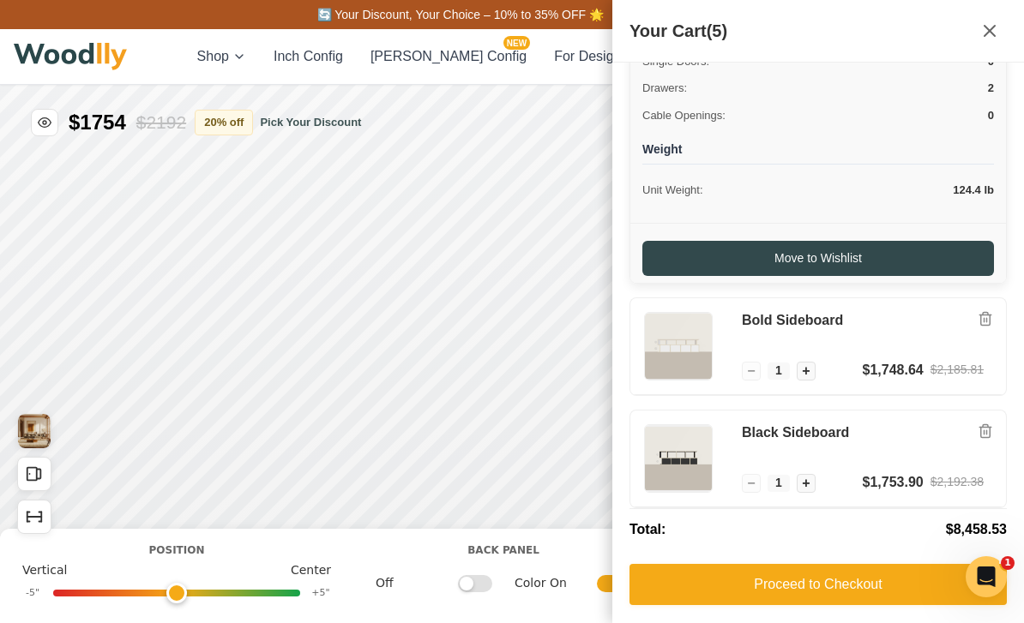
click at [849, 574] on button "Proceed to Checkout" at bounding box center [817, 584] width 377 height 41
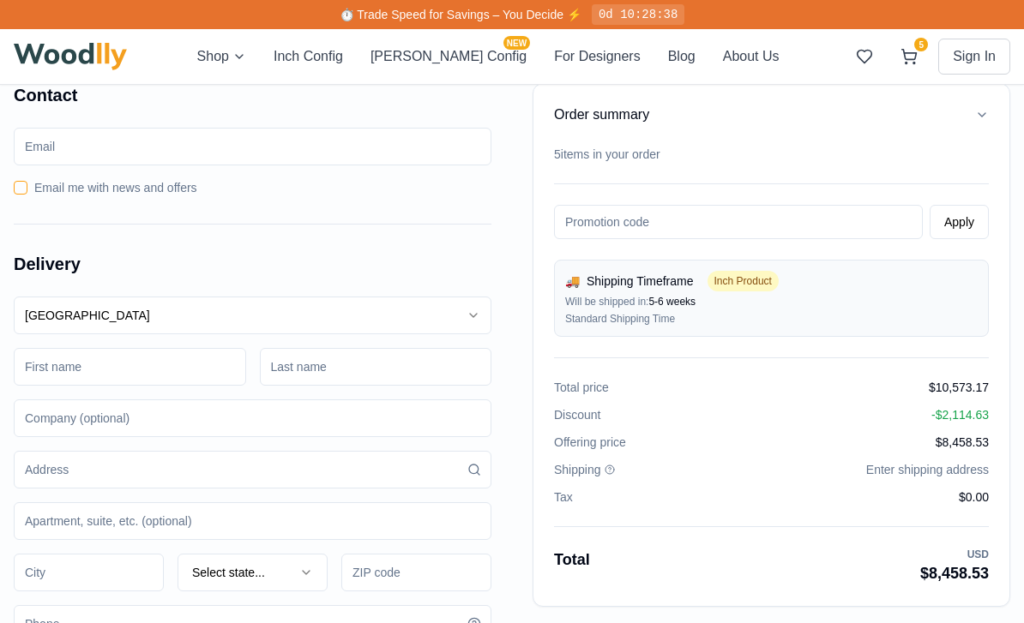
click at [246, 66] on button "Shop" at bounding box center [221, 56] width 49 height 21
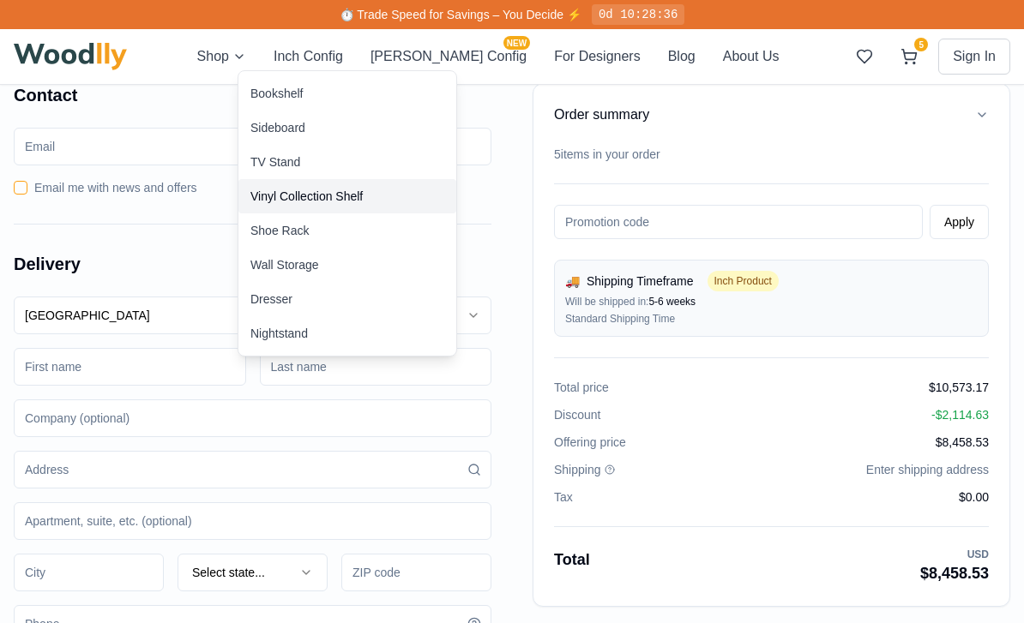
click at [284, 195] on div "Vinyl Collection Shelf" at bounding box center [306, 196] width 112 height 17
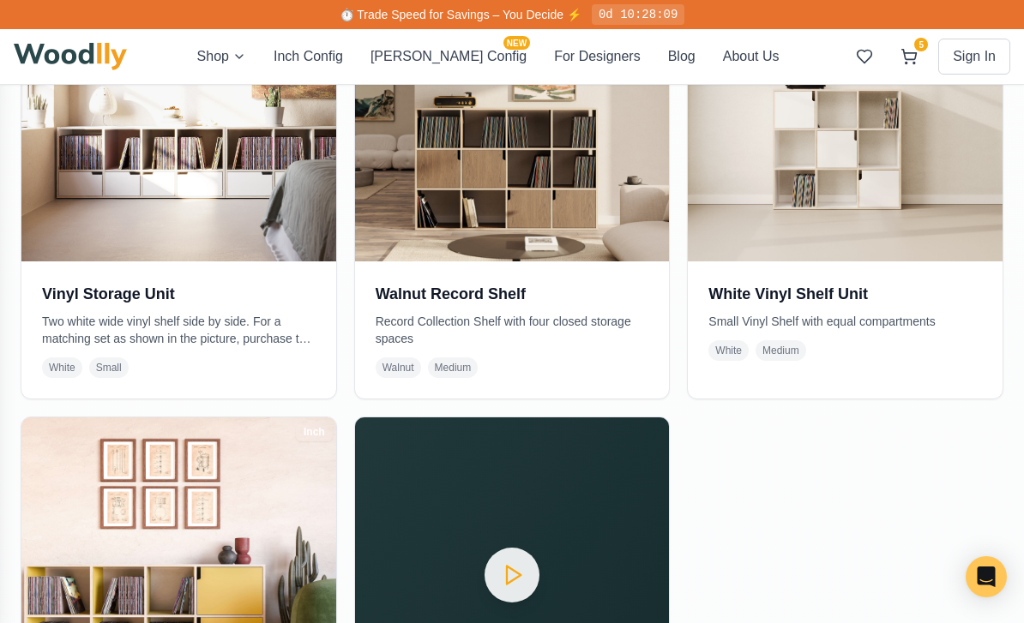
scroll to position [2400, 0]
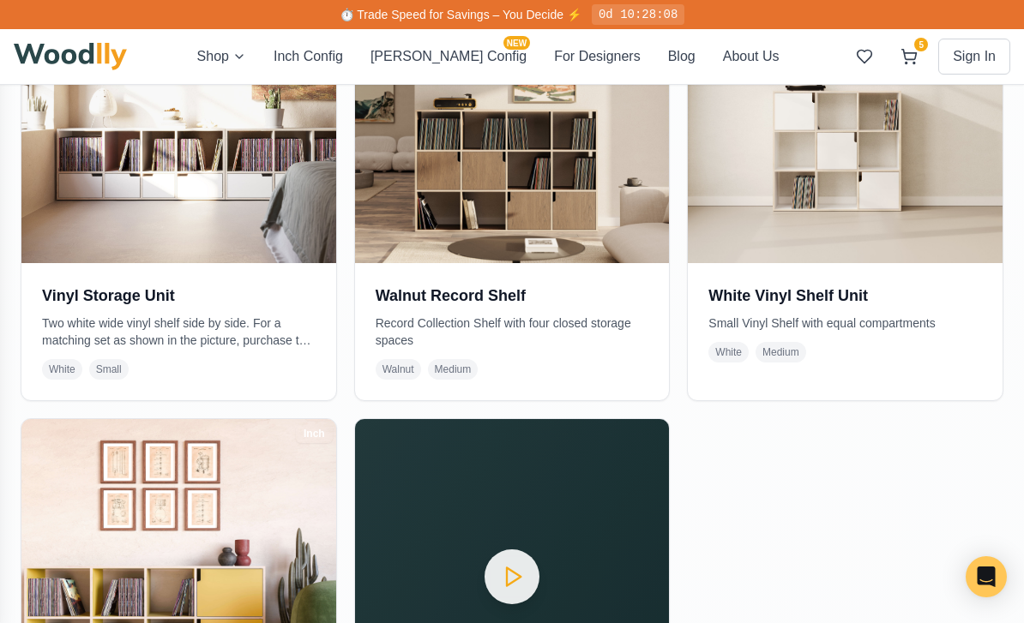
click at [126, 176] on img at bounding box center [178, 106] width 315 height 315
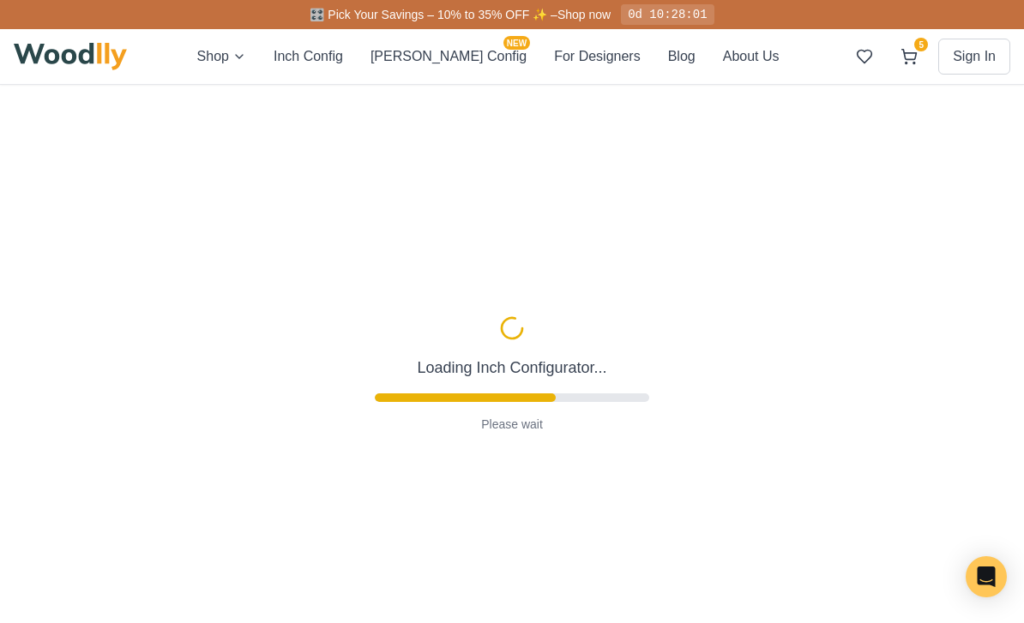
type input "72"
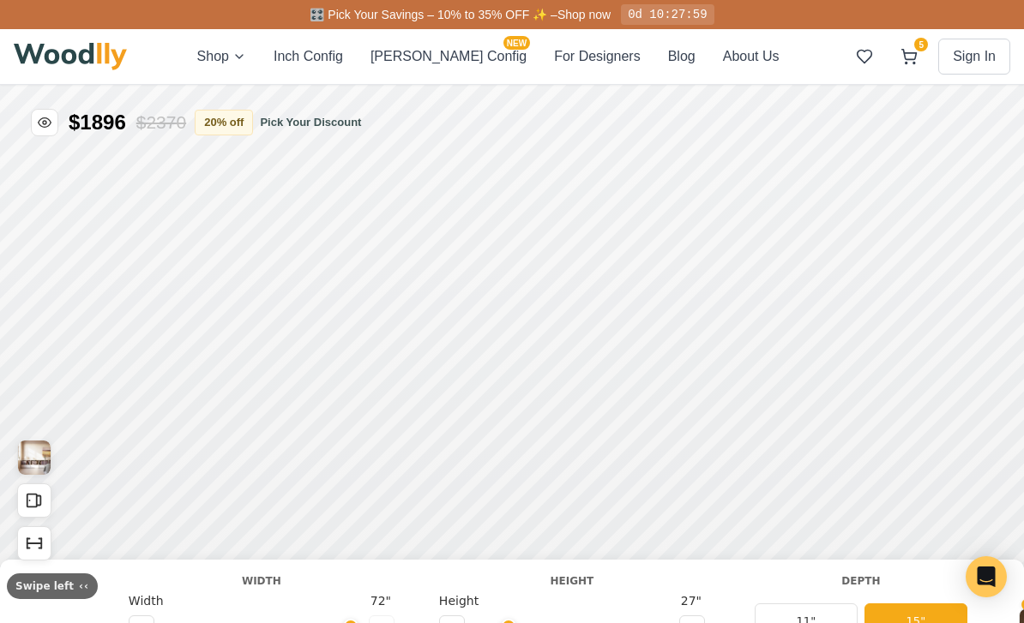
click at [448, 622] on button at bounding box center [452, 629] width 26 height 26
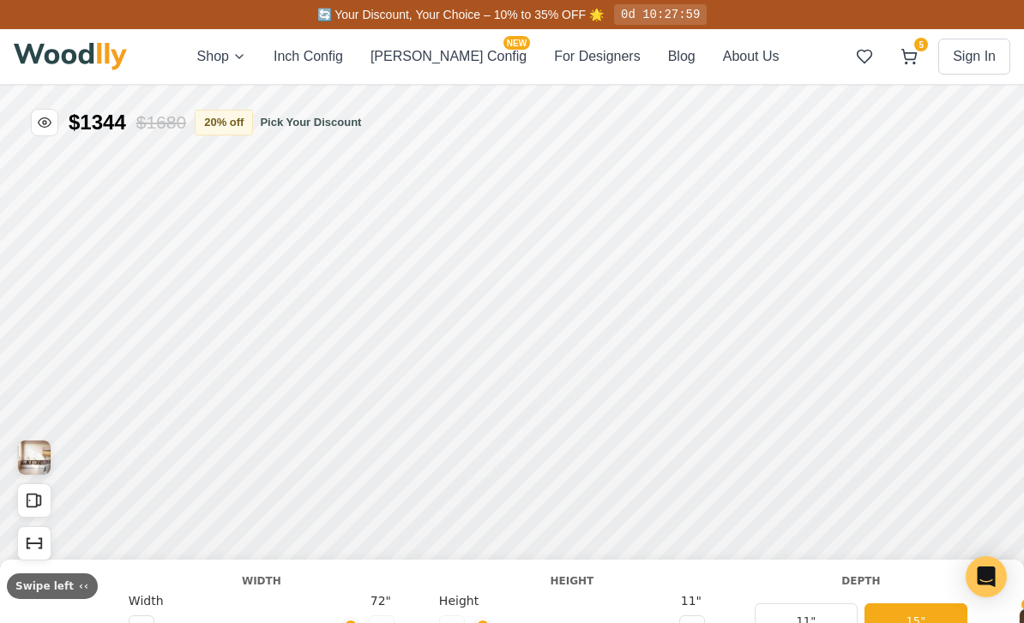
click at [688, 622] on icon at bounding box center [692, 628] width 10 height 10
type input "2"
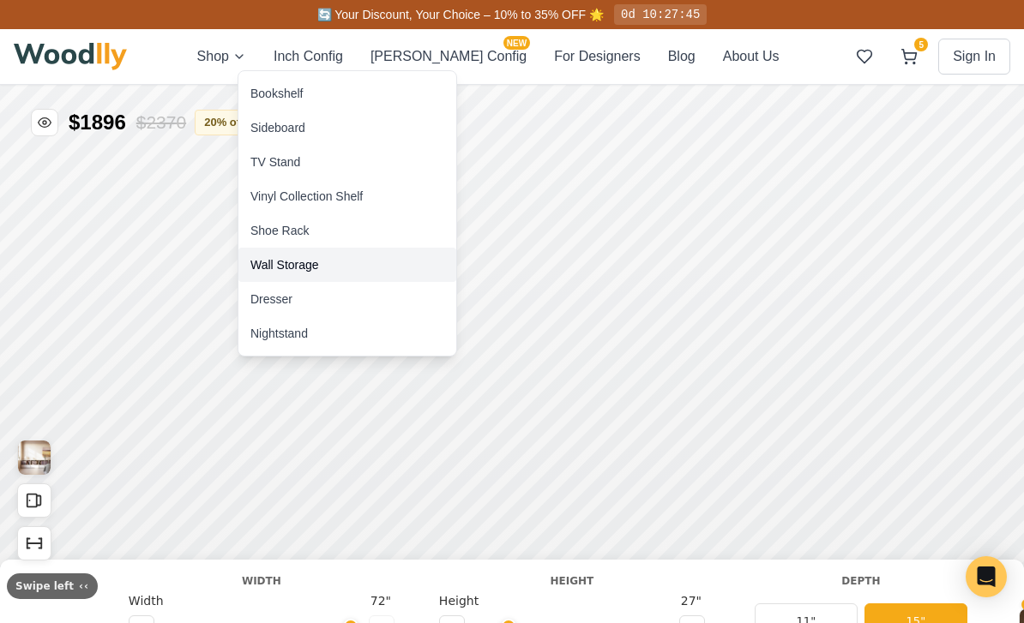
click at [263, 265] on div "Wall Storage" at bounding box center [284, 264] width 69 height 17
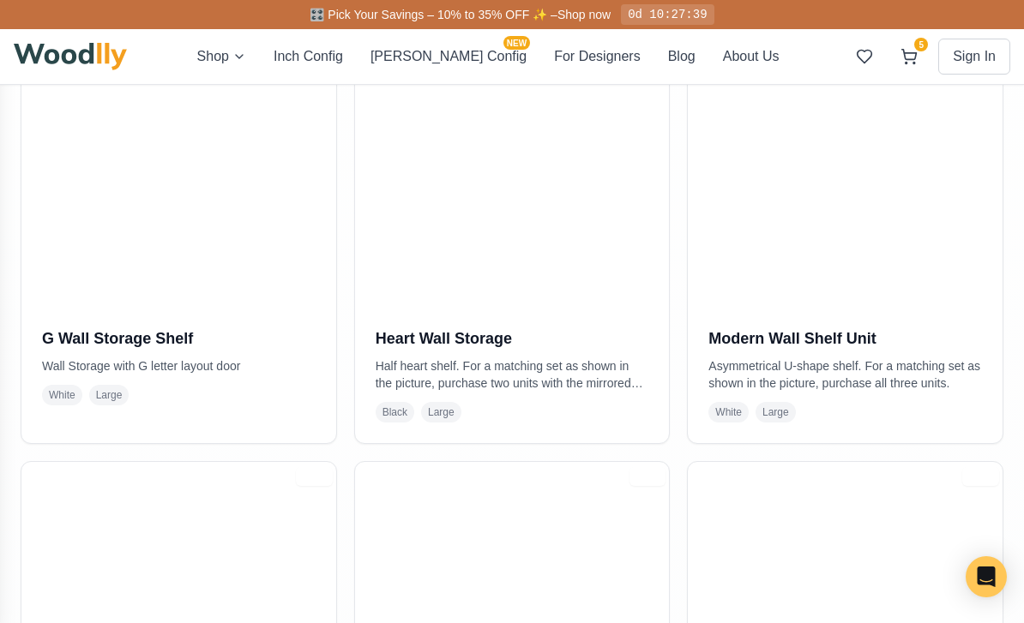
scroll to position [441, 0]
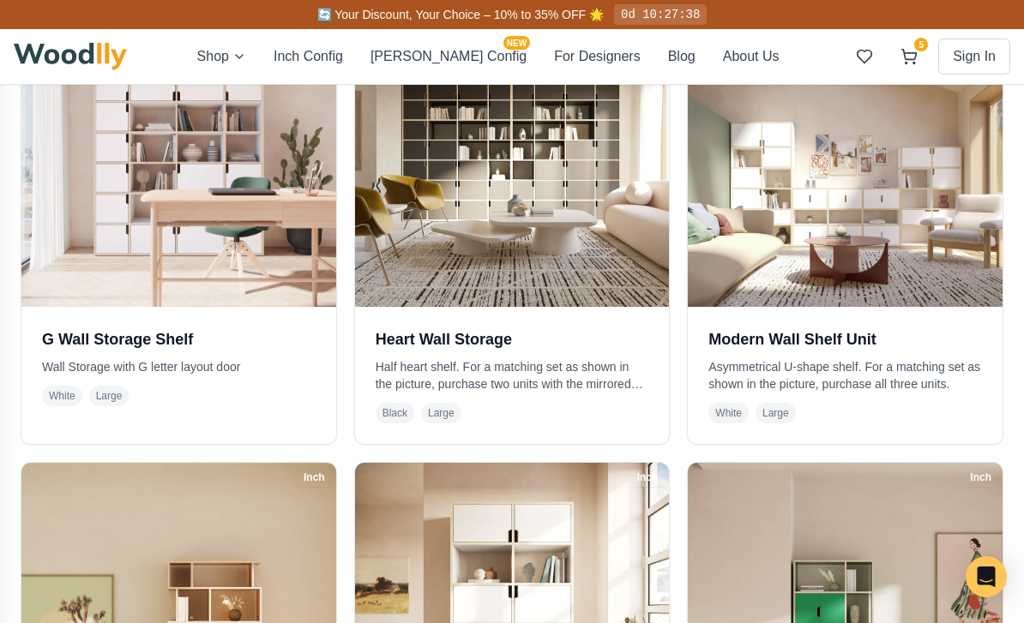
click at [61, 222] on img at bounding box center [178, 149] width 315 height 315
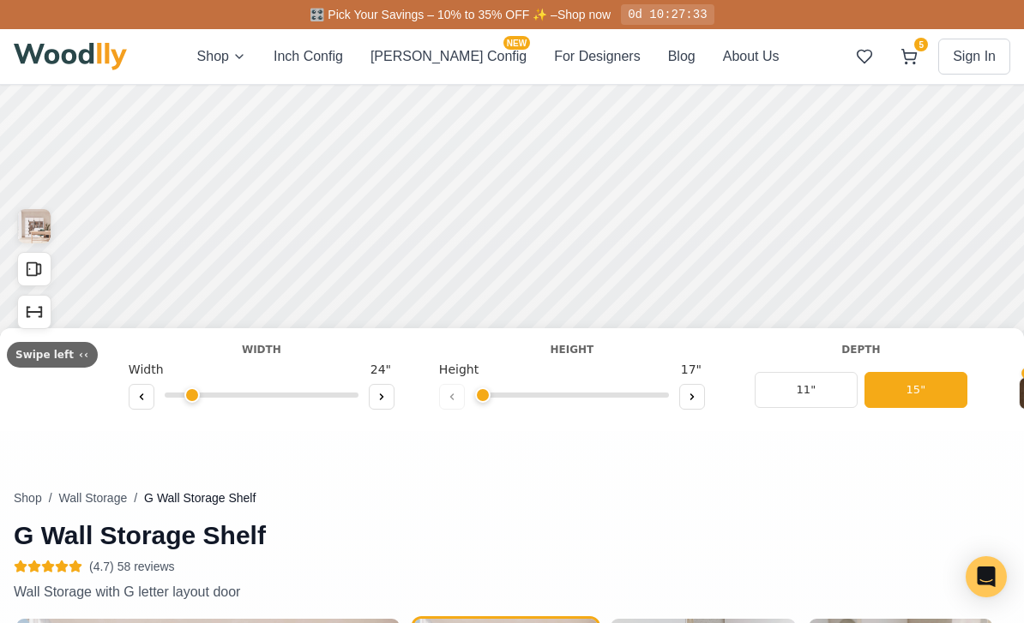
scroll to position [249, 0]
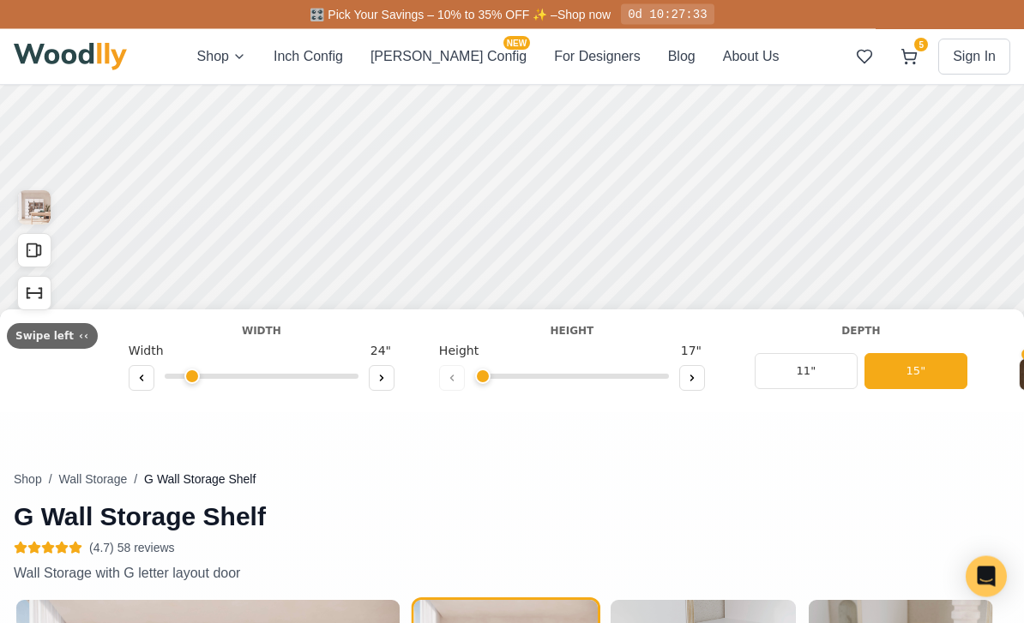
type input "72"
type input "6"
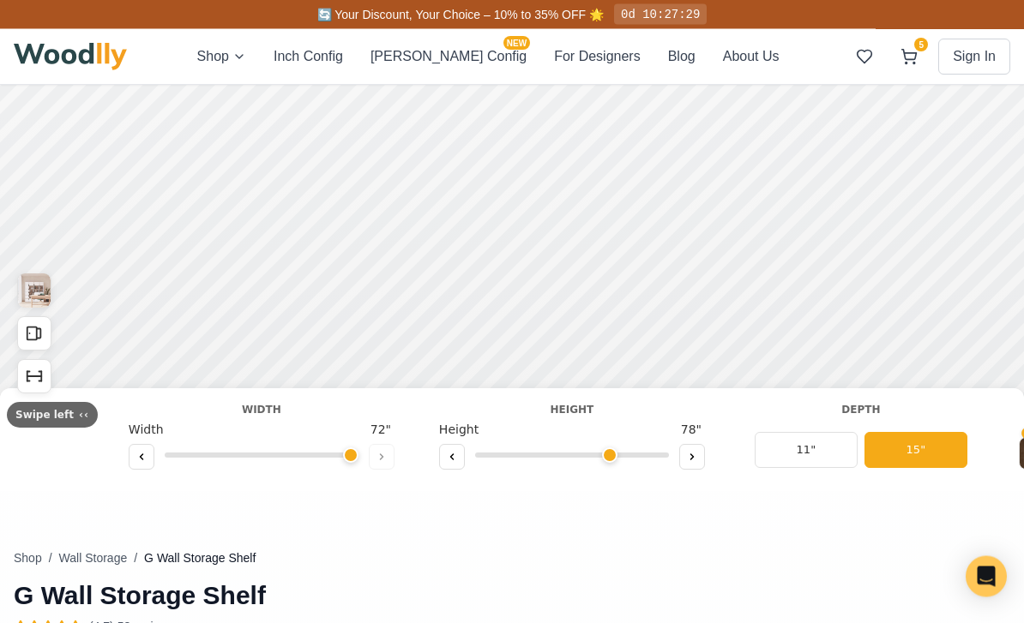
scroll to position [0, 0]
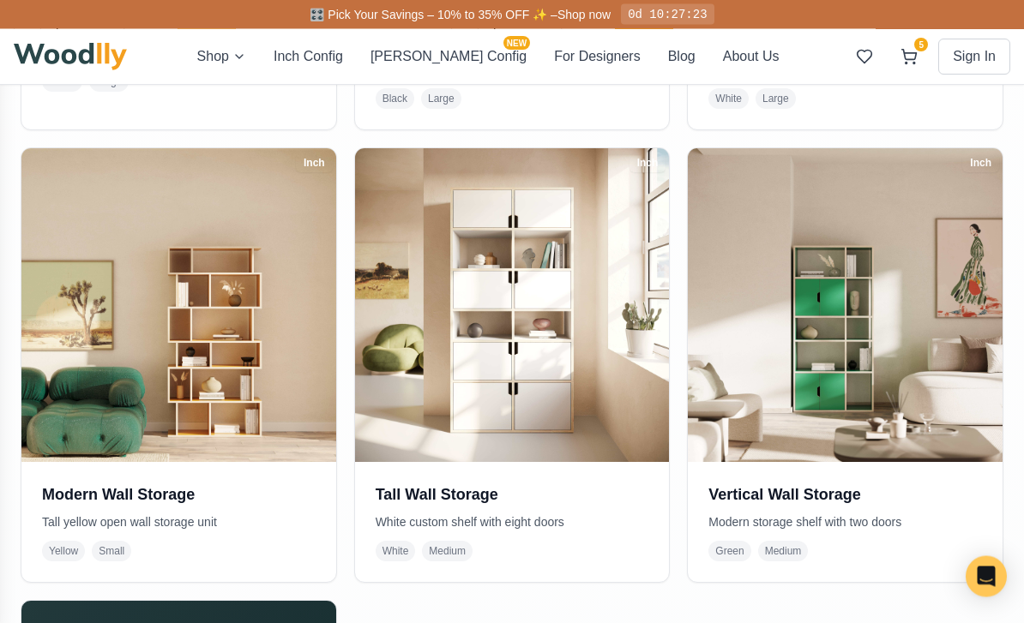
scroll to position [775, 0]
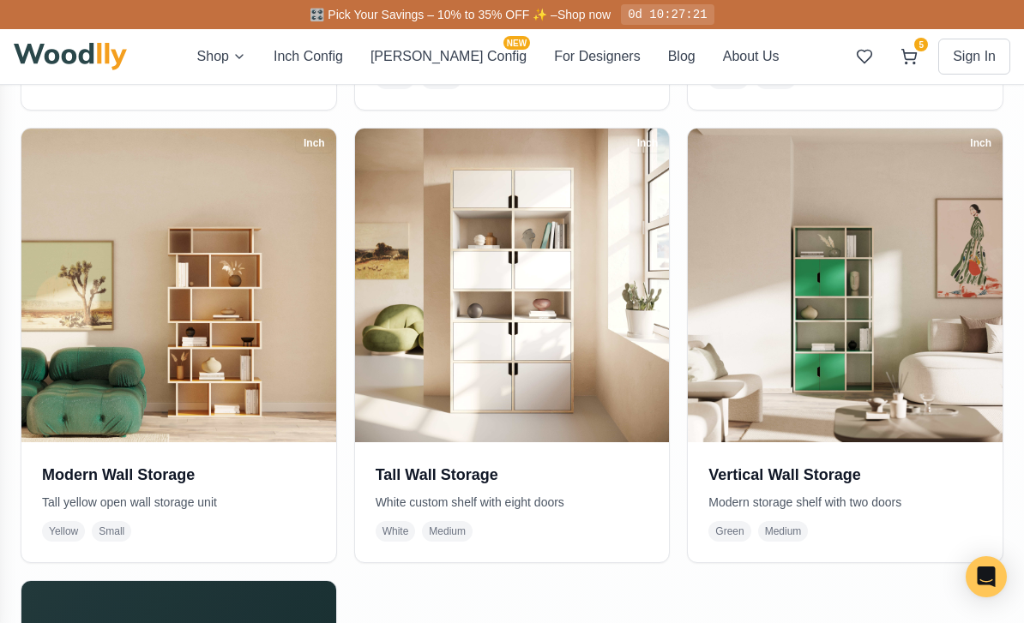
click at [40, 294] on img at bounding box center [178, 286] width 315 height 315
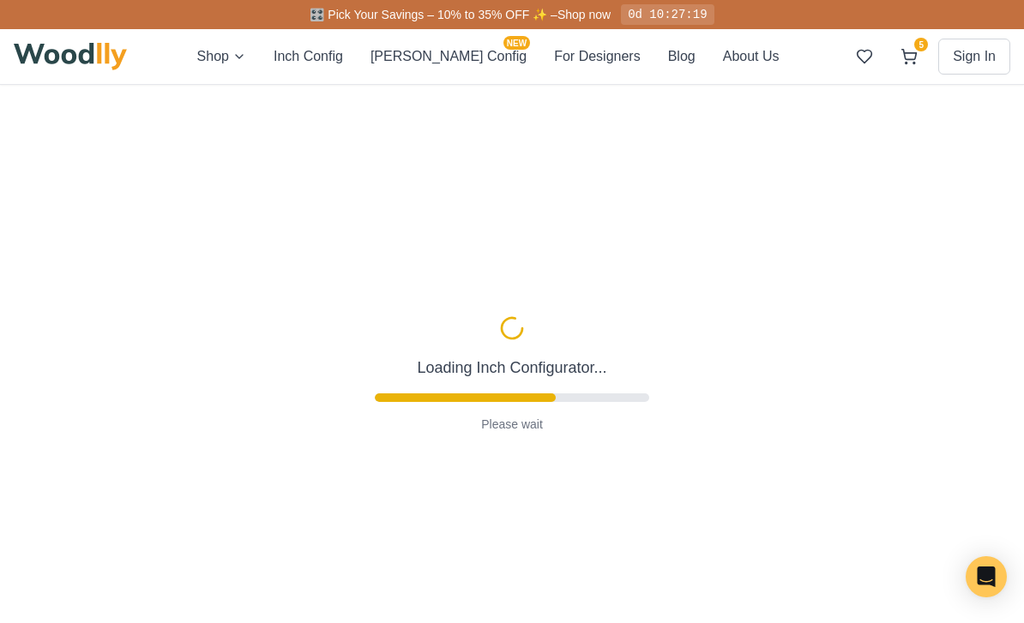
type input "36"
type input "6"
type input "-4"
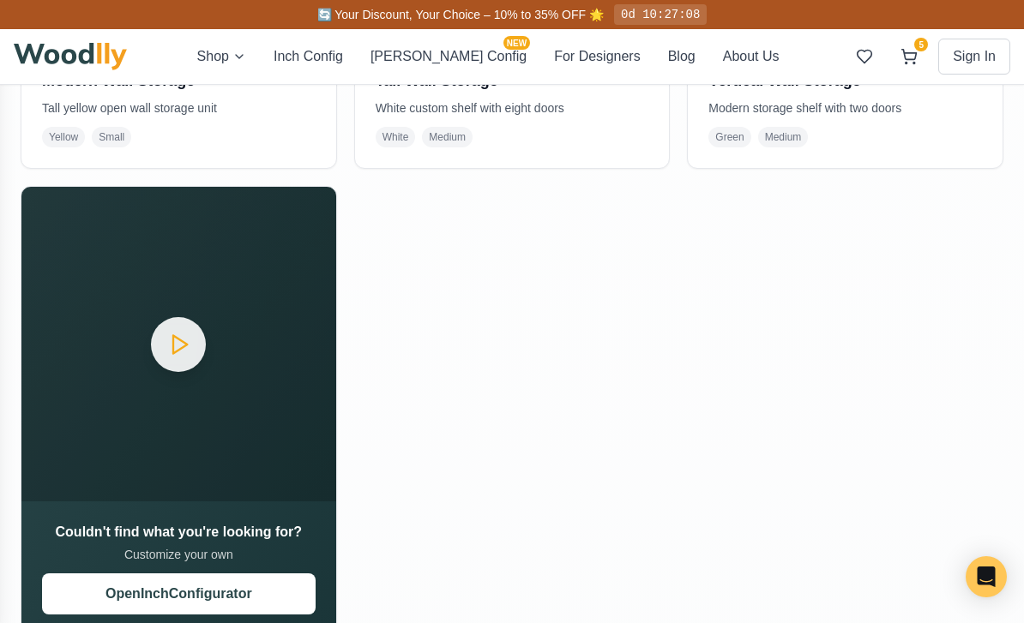
scroll to position [1169, 0]
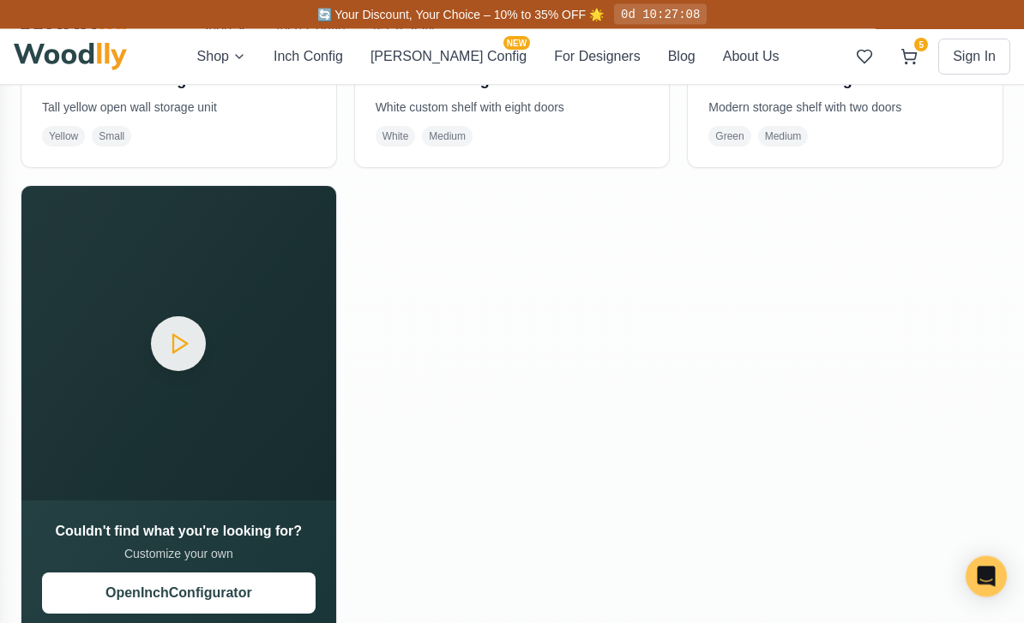
click at [99, 588] on button "Open Inch Configurator" at bounding box center [178, 594] width 273 height 41
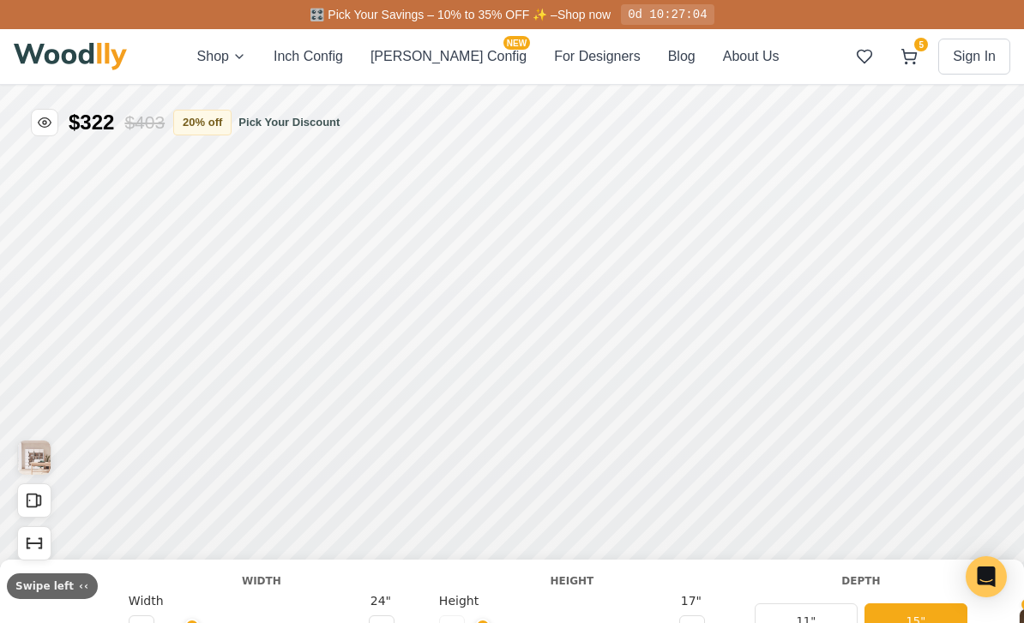
type input "72"
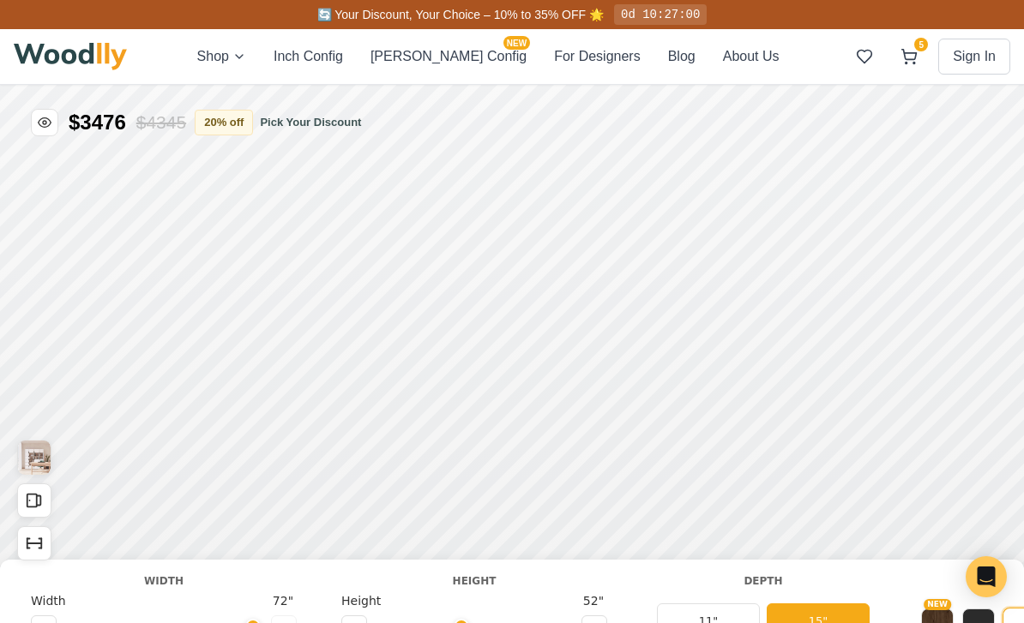
scroll to position [0, 9]
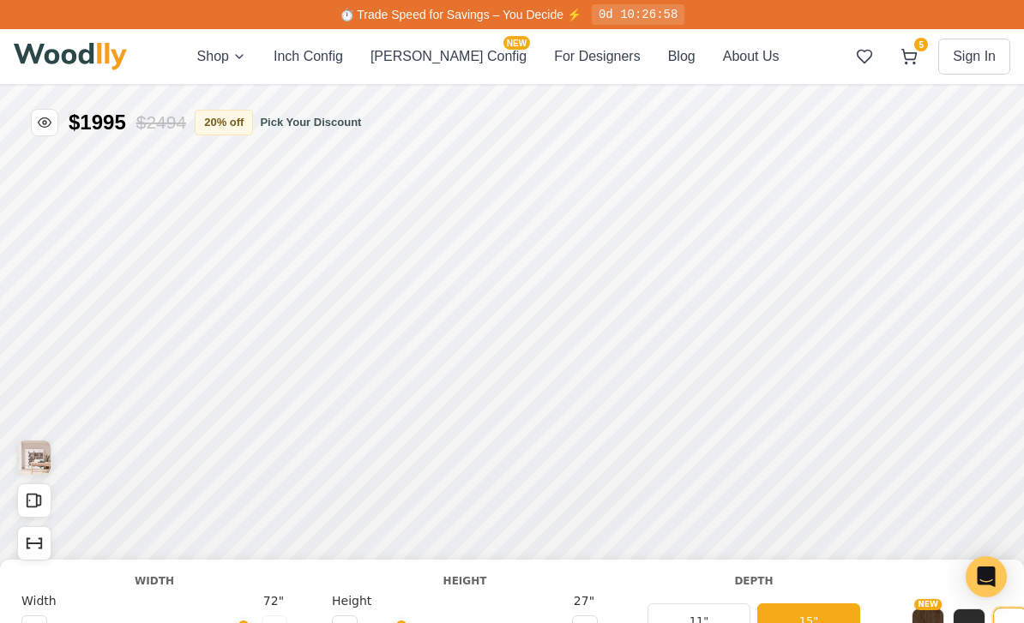
click at [717, 620] on button "11"" at bounding box center [698, 622] width 103 height 36
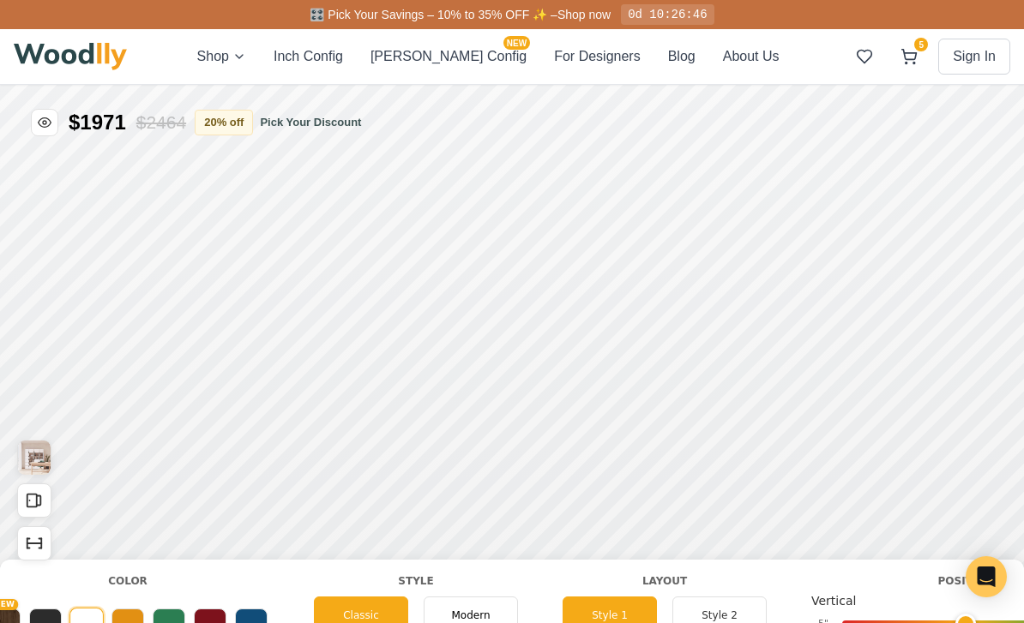
scroll to position [0, 927]
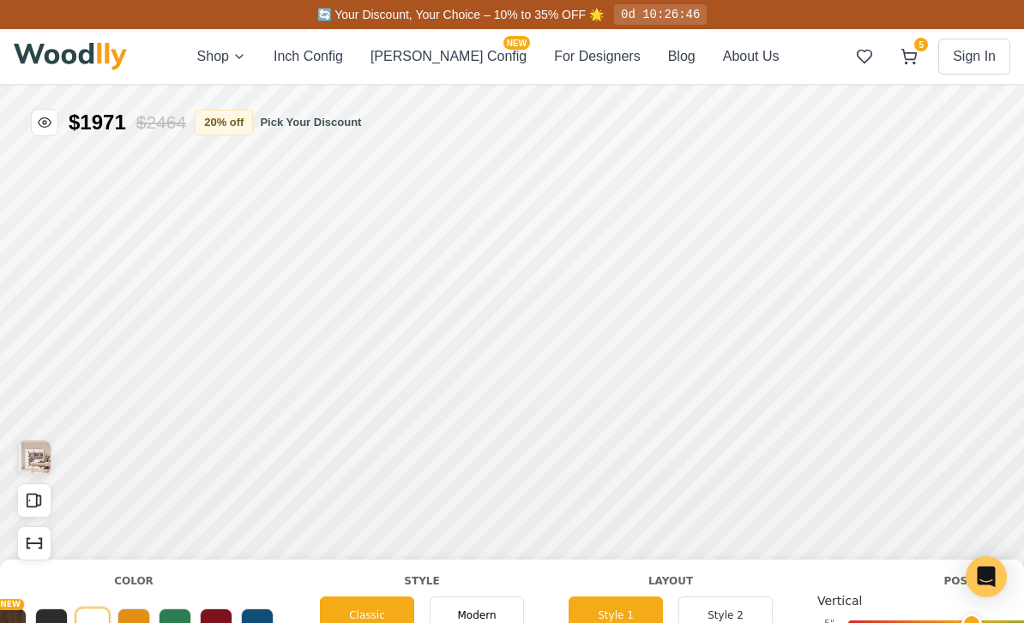
click at [747, 604] on button "Style 2" at bounding box center [725, 616] width 94 height 38
click at [650, 600] on button "Style 1" at bounding box center [615, 616] width 94 height 38
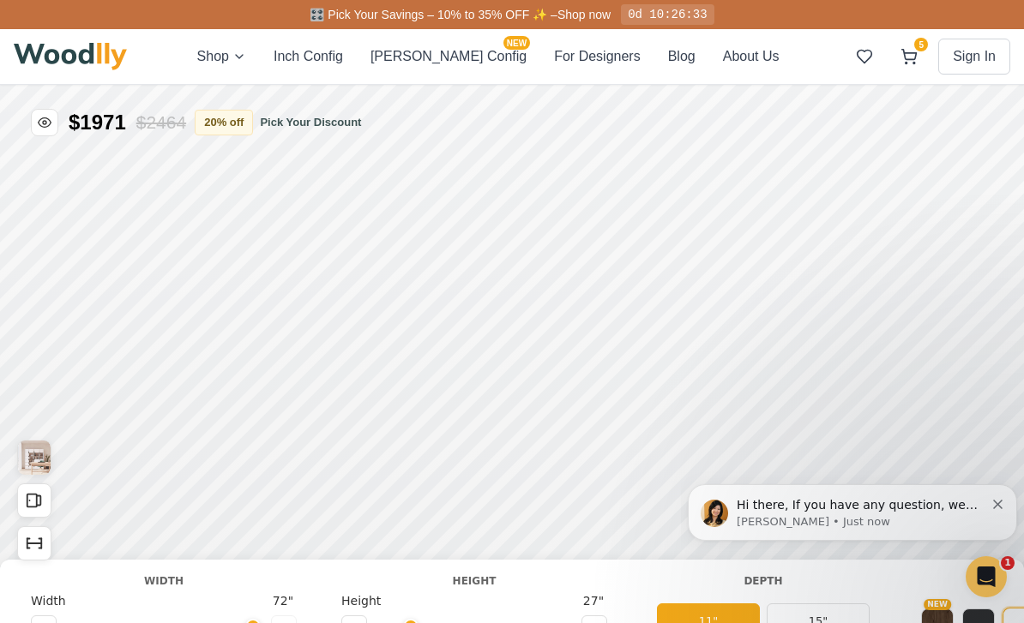
scroll to position [0, 0]
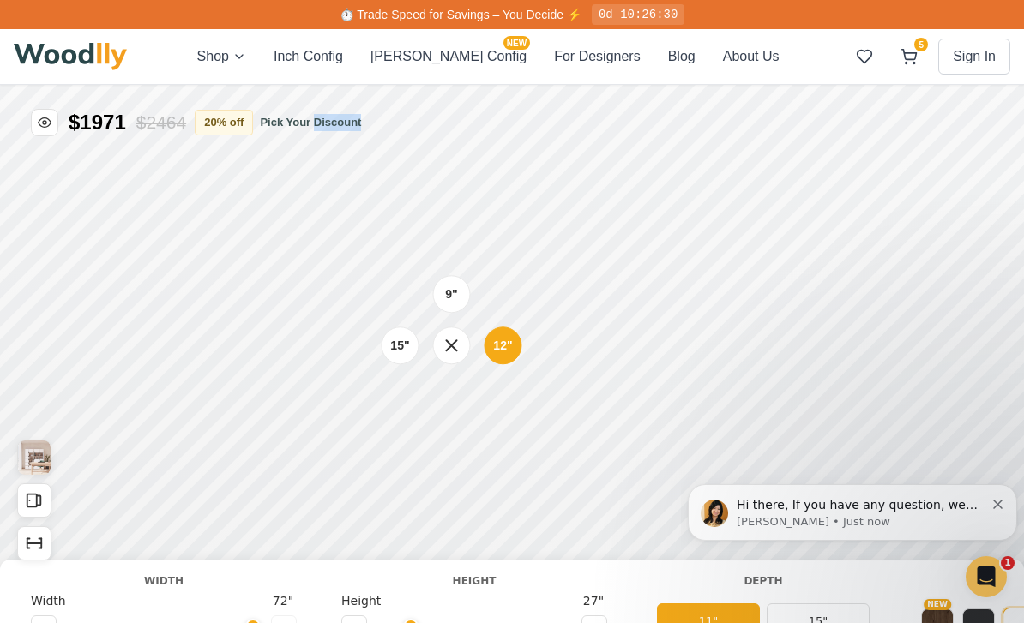
click at [348, 622] on button at bounding box center [354, 629] width 26 height 26
type input "1"
